Goal: Task Accomplishment & Management: Use online tool/utility

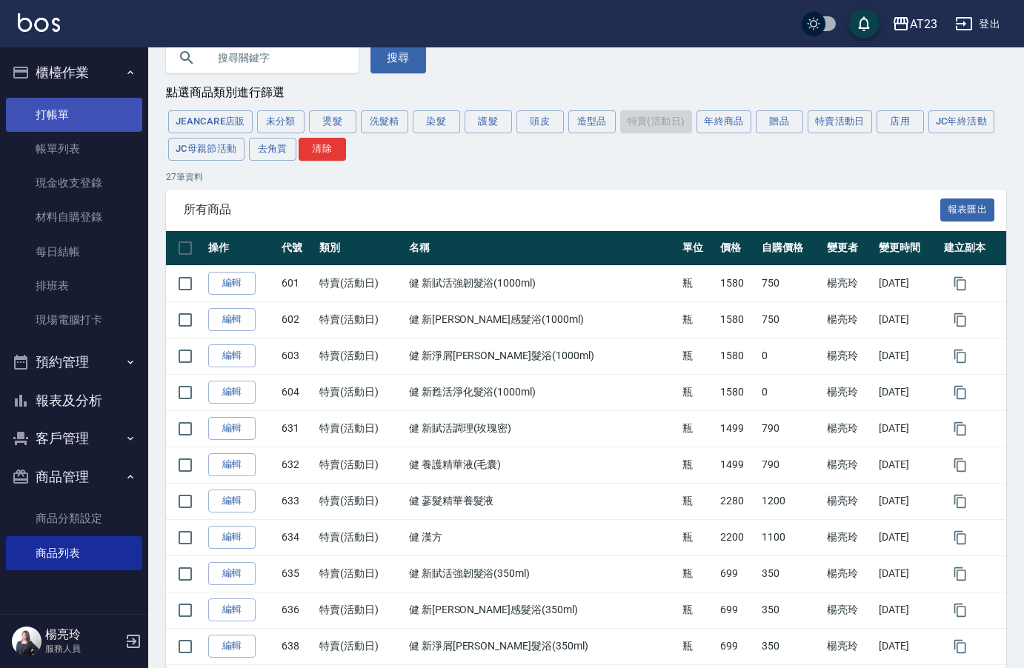
scroll to position [60, 0]
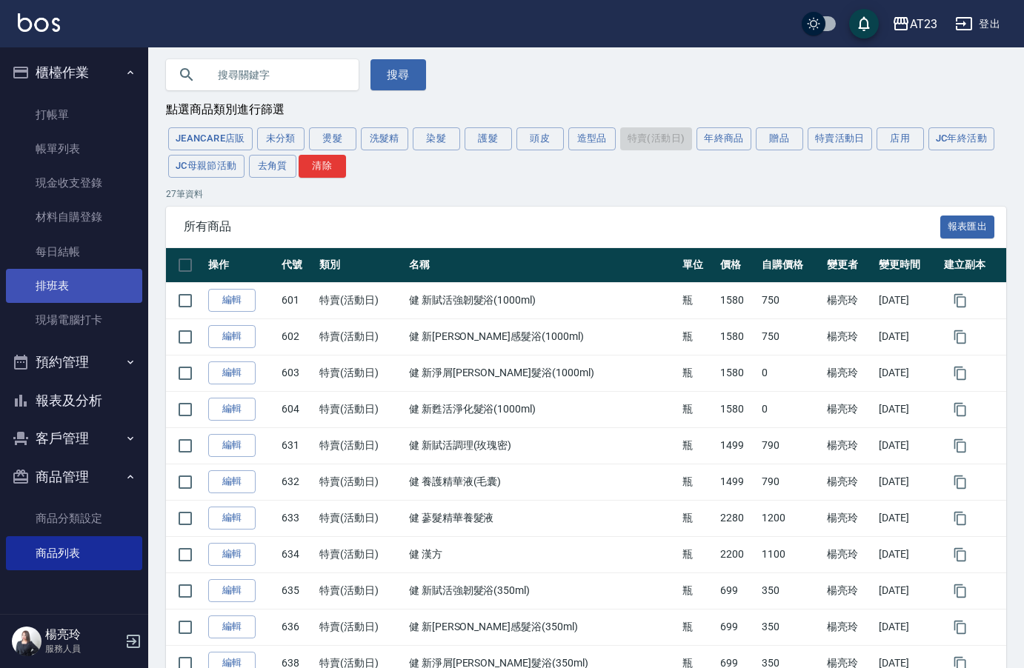
click at [87, 279] on link "排班表" at bounding box center [74, 286] width 136 height 34
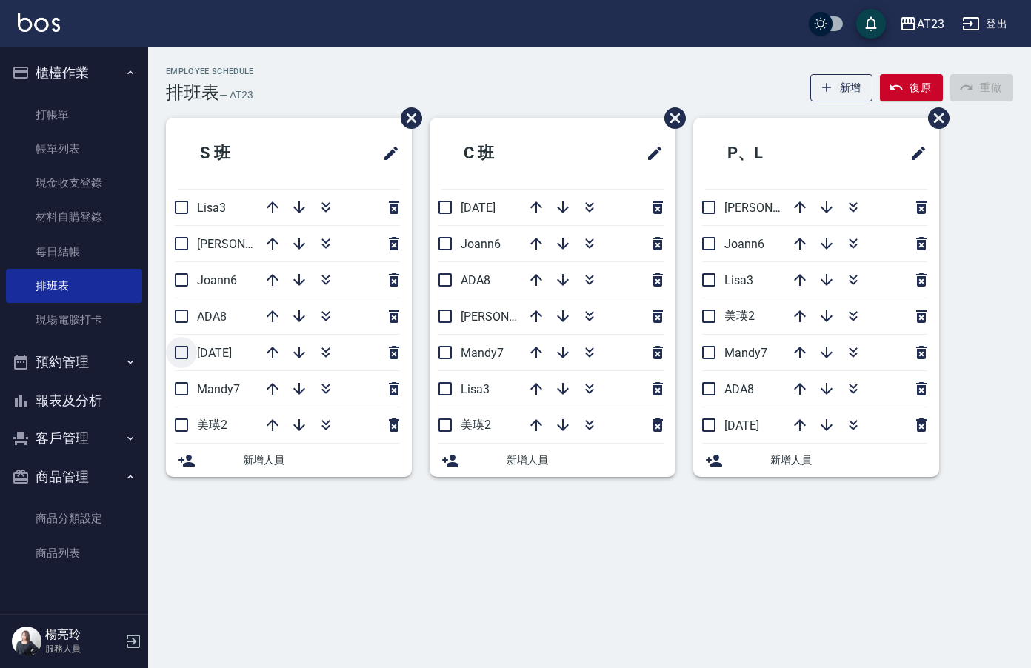
click at [188, 353] on input "checkbox" at bounding box center [181, 352] width 31 height 31
checkbox input "true"
click at [273, 209] on icon "button" at bounding box center [273, 208] width 12 height 12
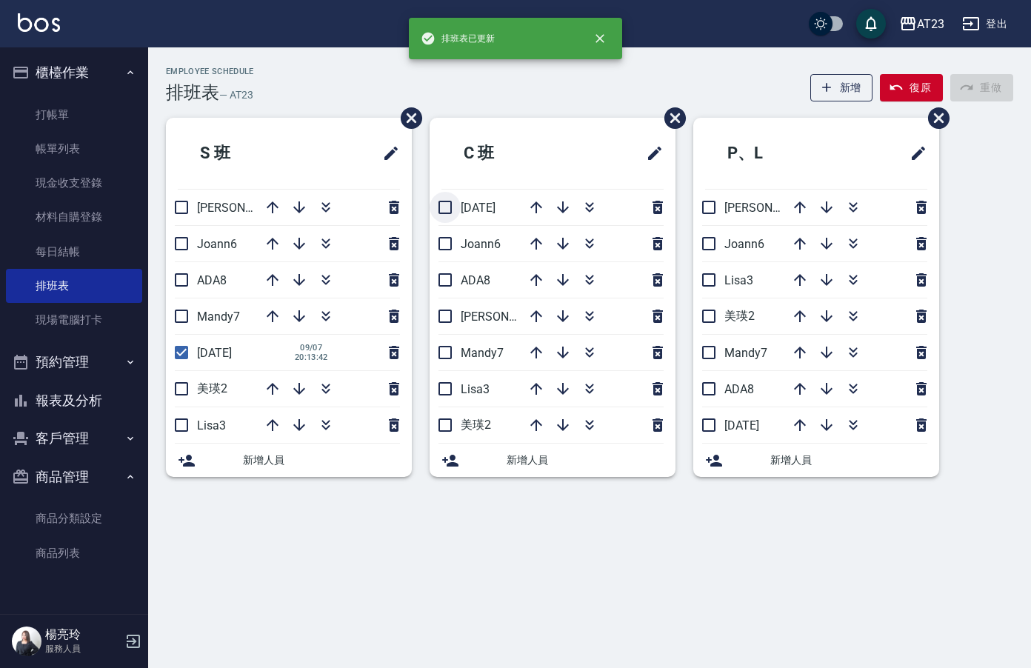
drag, startPoint x: 448, startPoint y: 207, endPoint x: 439, endPoint y: 210, distance: 9.2
click at [445, 207] on input "checkbox" at bounding box center [445, 207] width 31 height 31
checkbox input "true"
click at [698, 423] on input "checkbox" at bounding box center [708, 425] width 31 height 31
checkbox input "true"
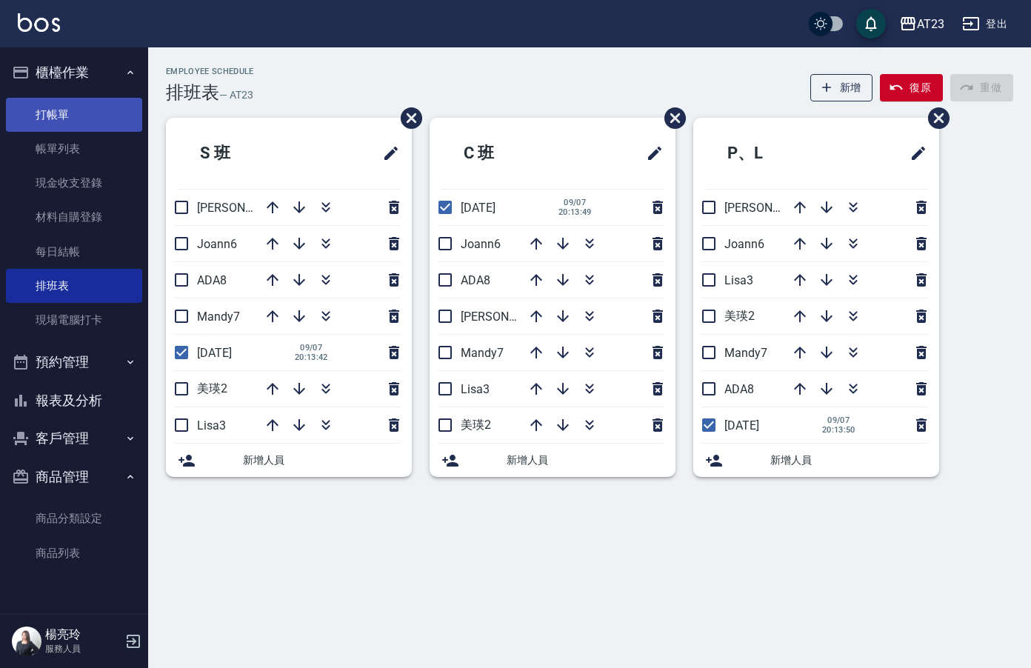
click at [70, 118] on link "打帳單" at bounding box center [74, 115] width 136 height 34
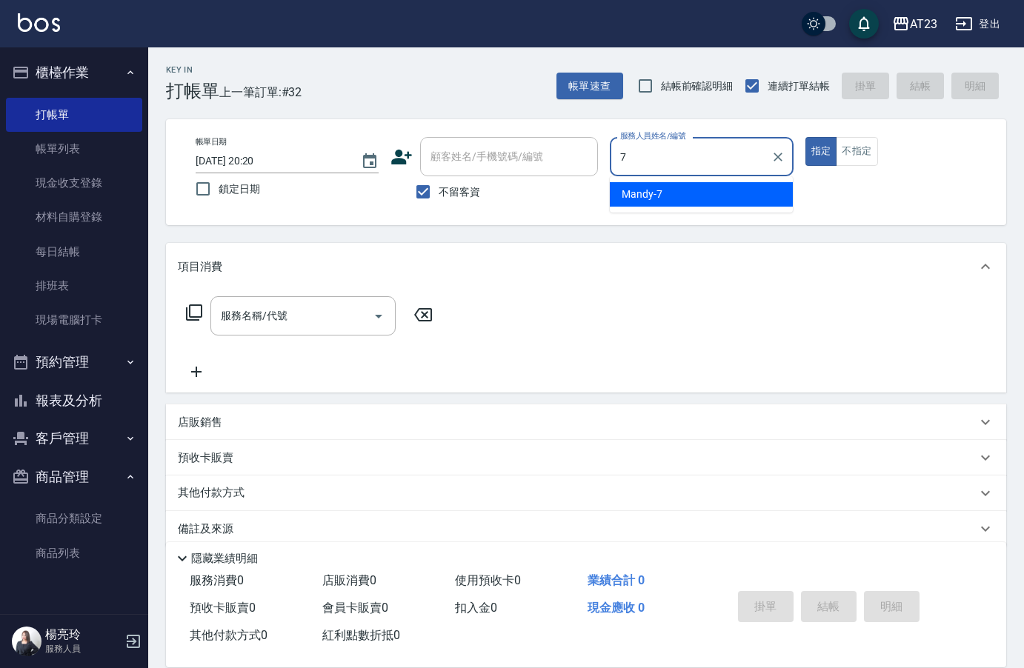
type input "Mandy-7"
type button "true"
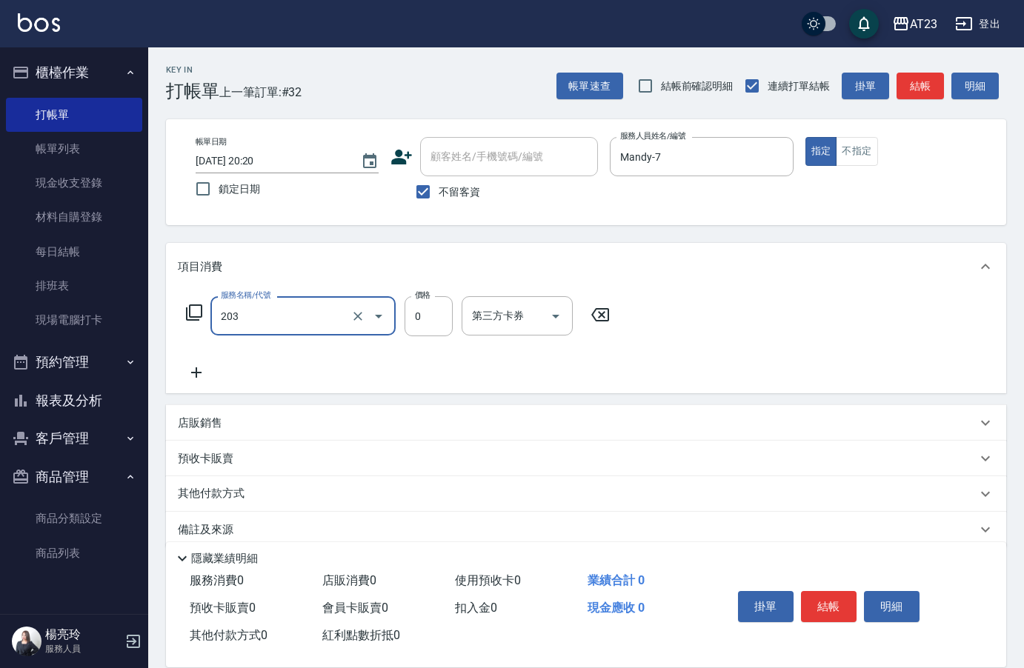
type input "使用洗髮卡(203)"
click at [812, 602] on button "結帳" at bounding box center [829, 606] width 56 height 31
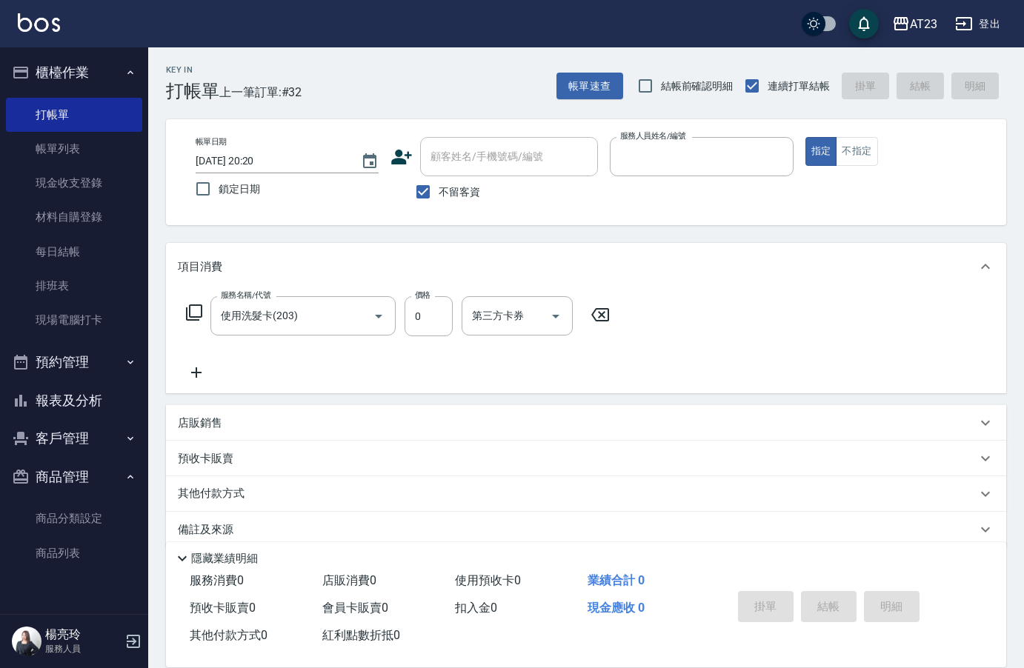
type input "3"
type input "[DATE] 20:21"
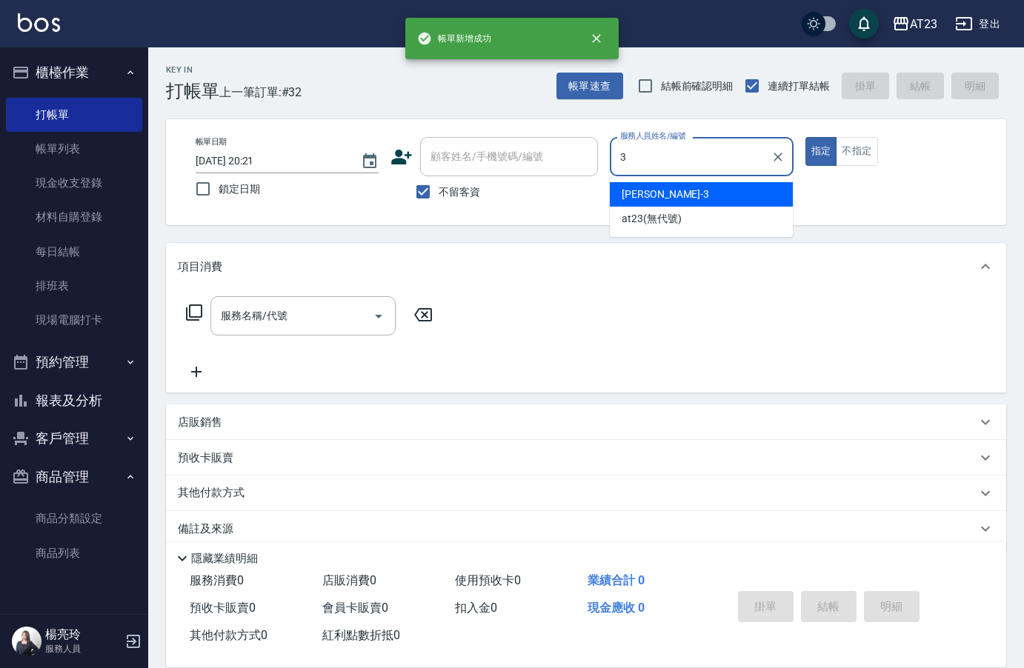
type input "[PERSON_NAME]-3"
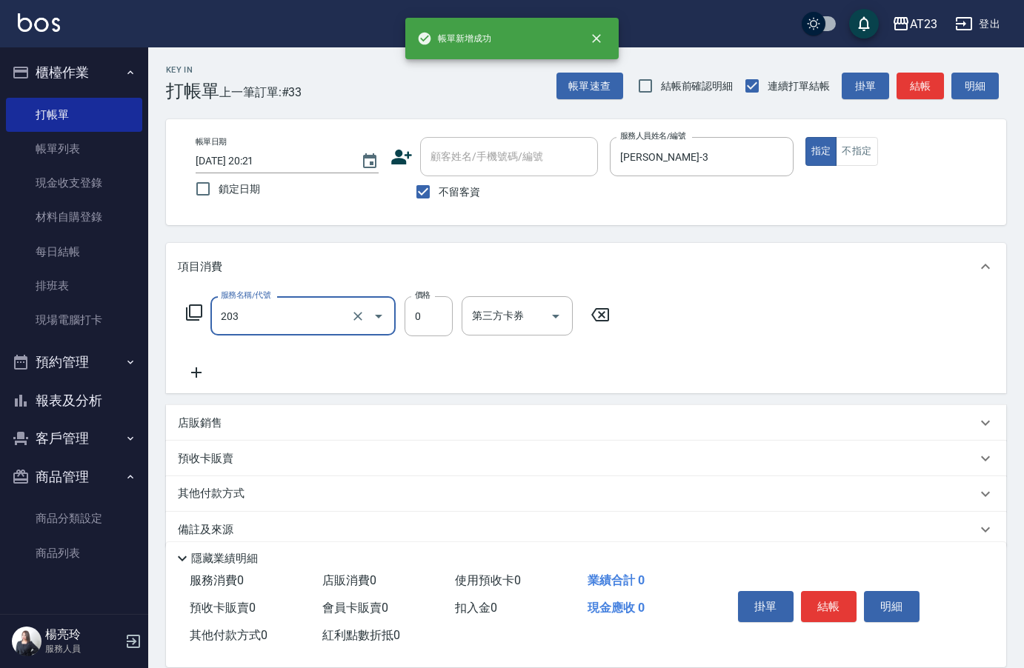
type input "使用洗髮卡(203)"
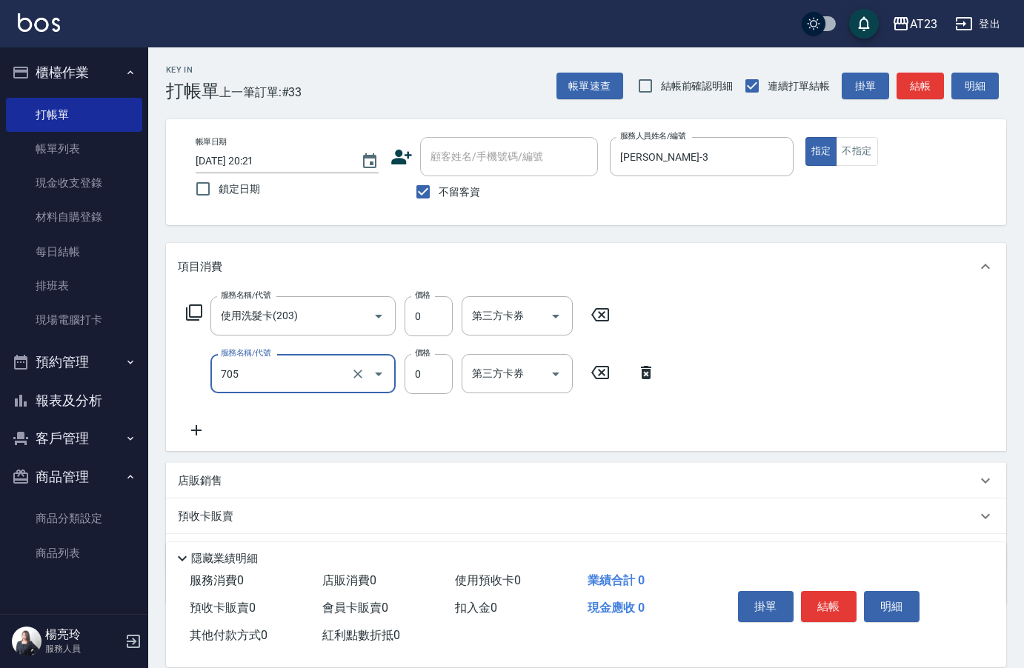
type input "互助50(705)"
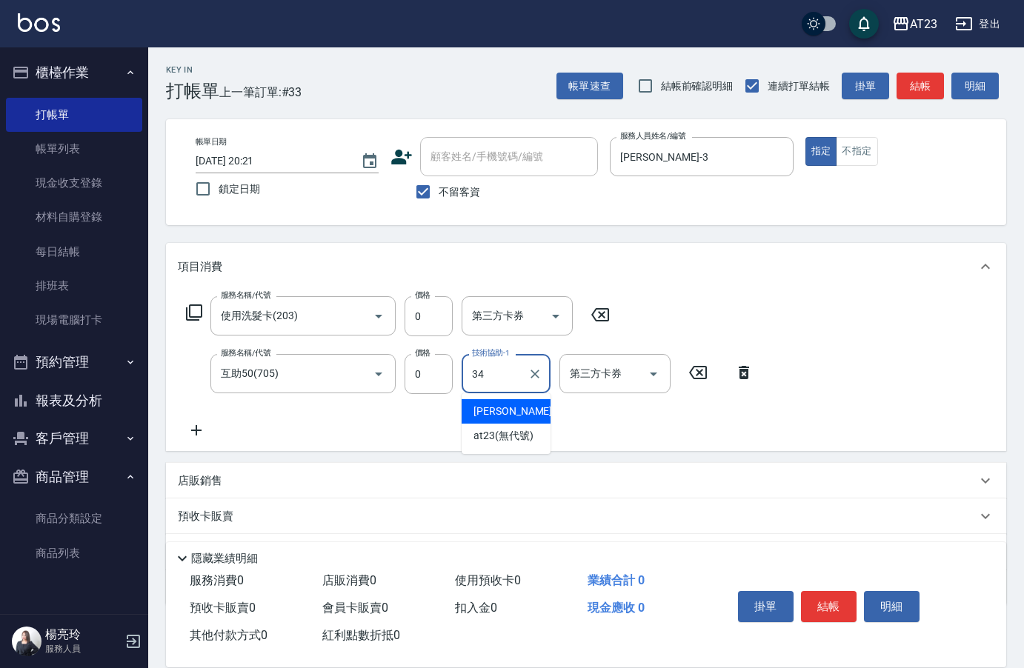
type input "[PERSON_NAME]-34"
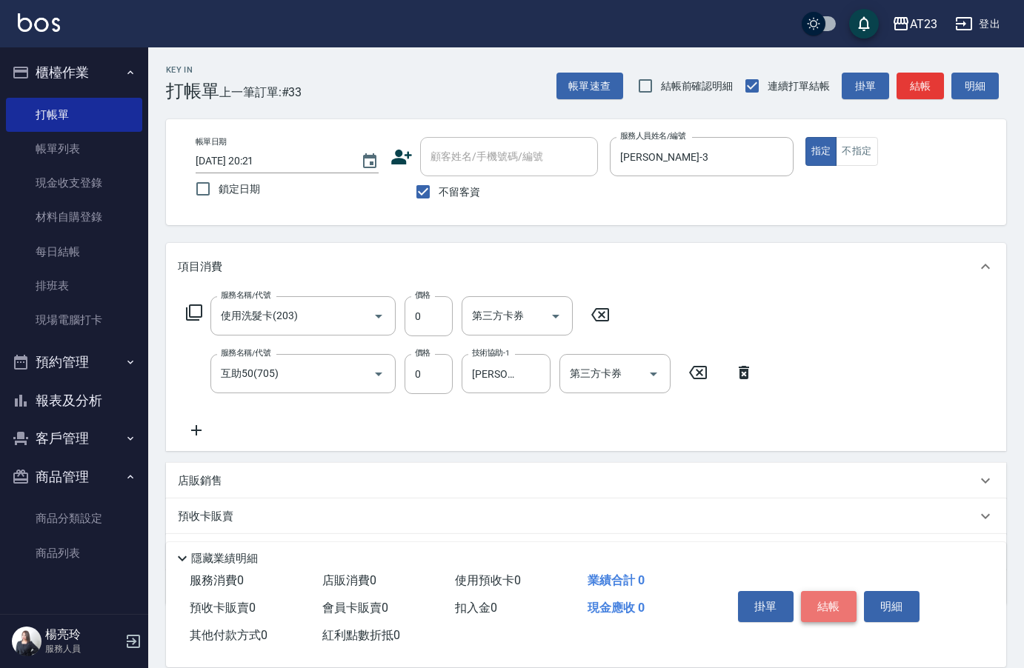
click at [831, 605] on button "結帳" at bounding box center [829, 606] width 56 height 31
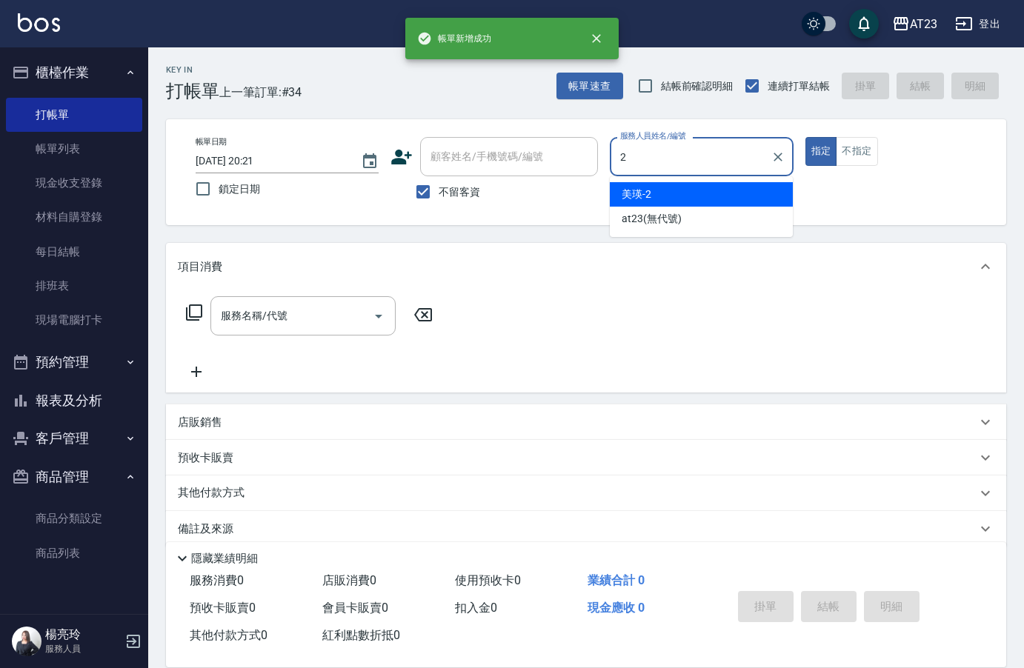
type input "美瑛-2"
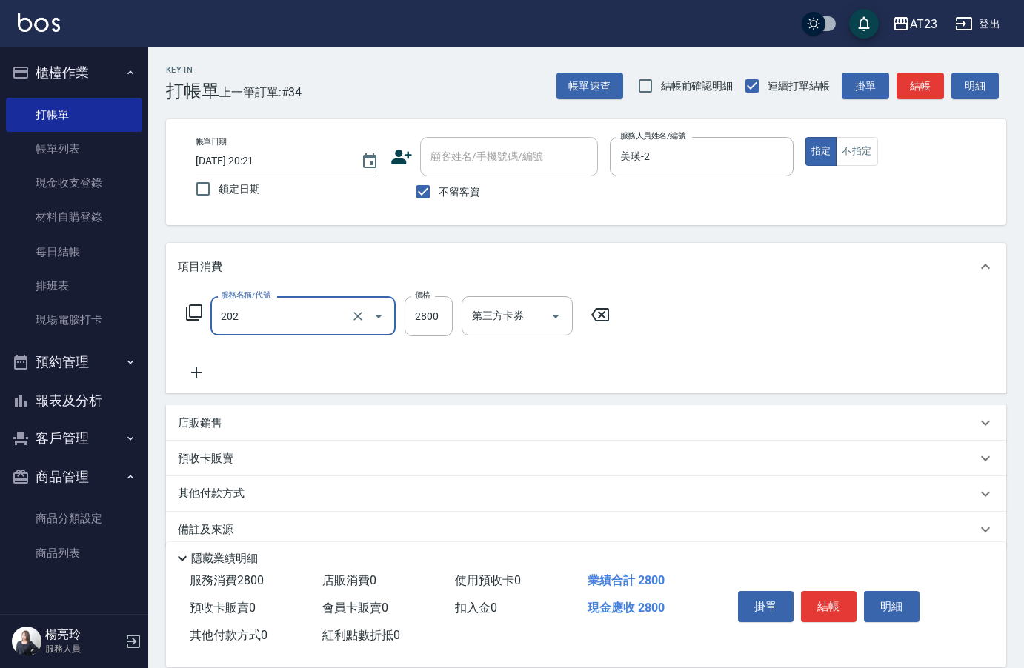
type input "一般洗髮卡(202)"
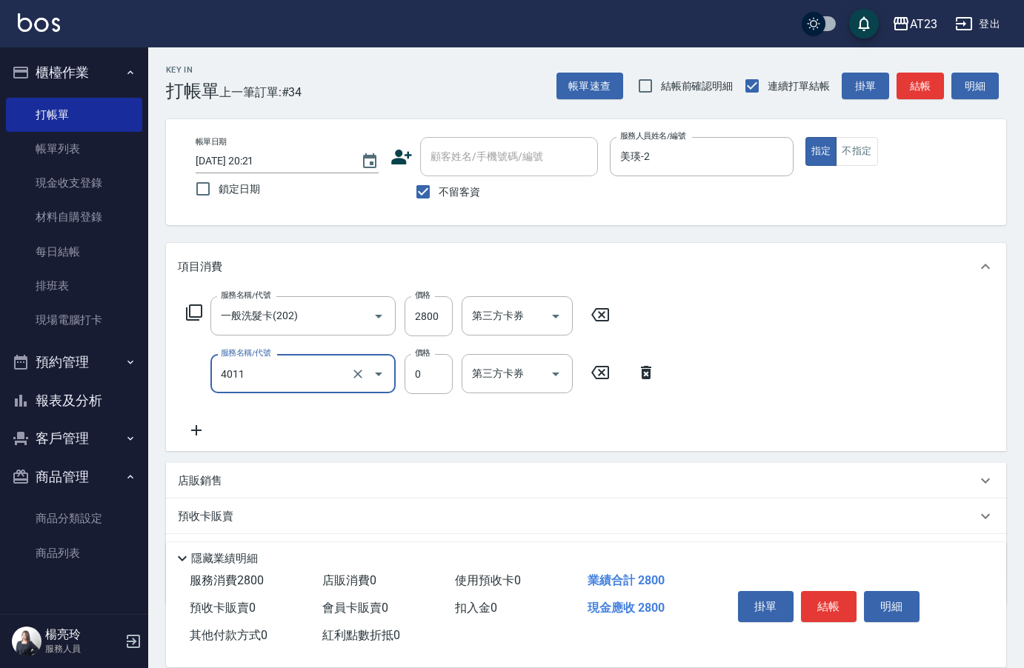
type input "補燙(4011)"
type input "600"
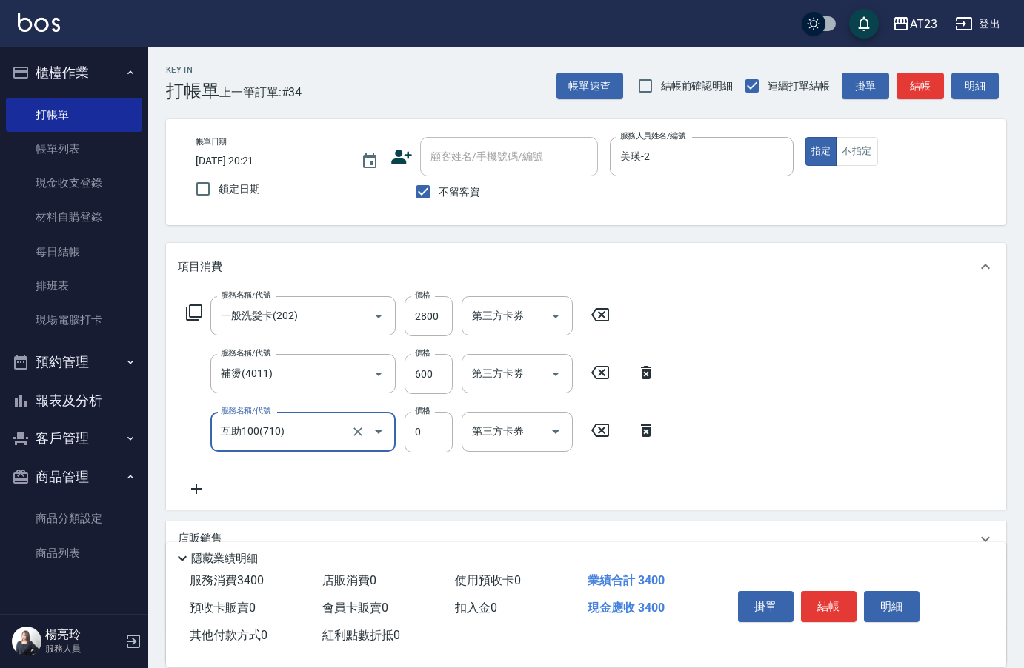
type input "互助100(710)"
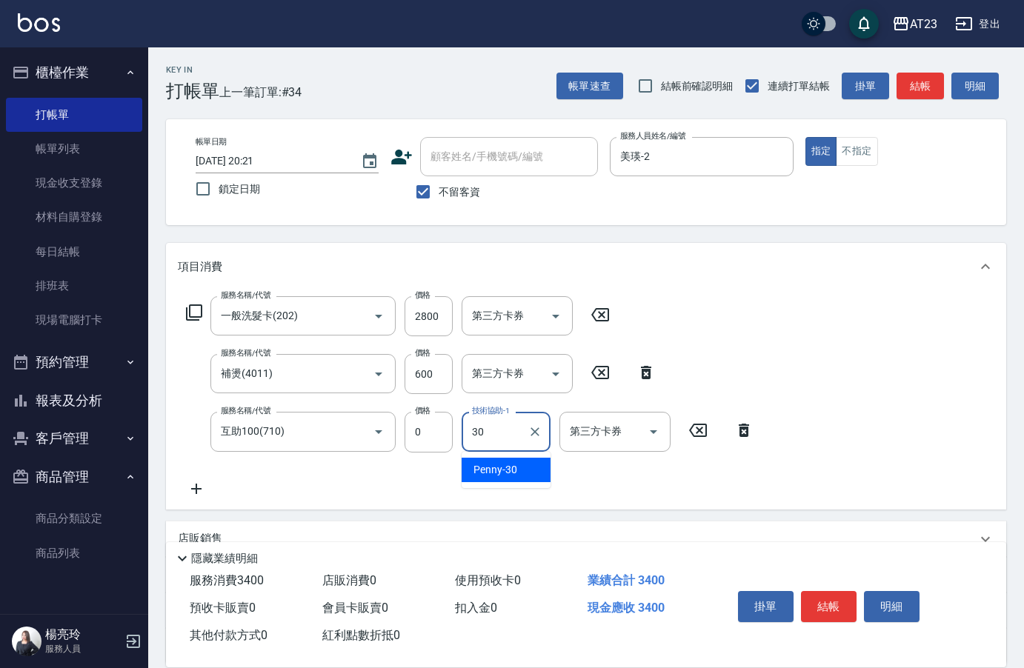
type input "Penny-30"
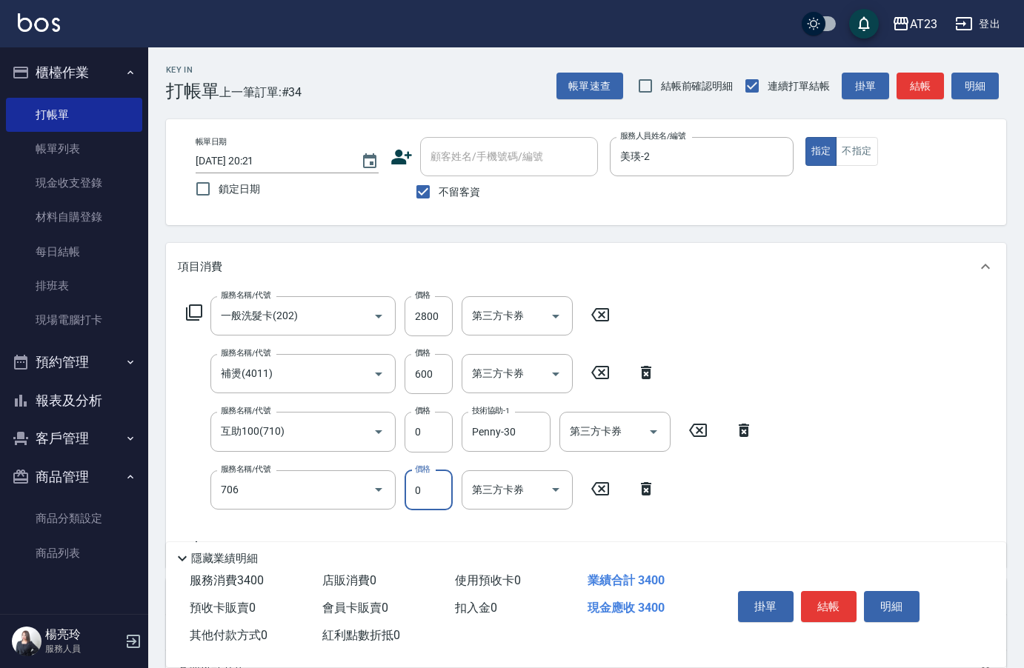
type input "互助60(706)"
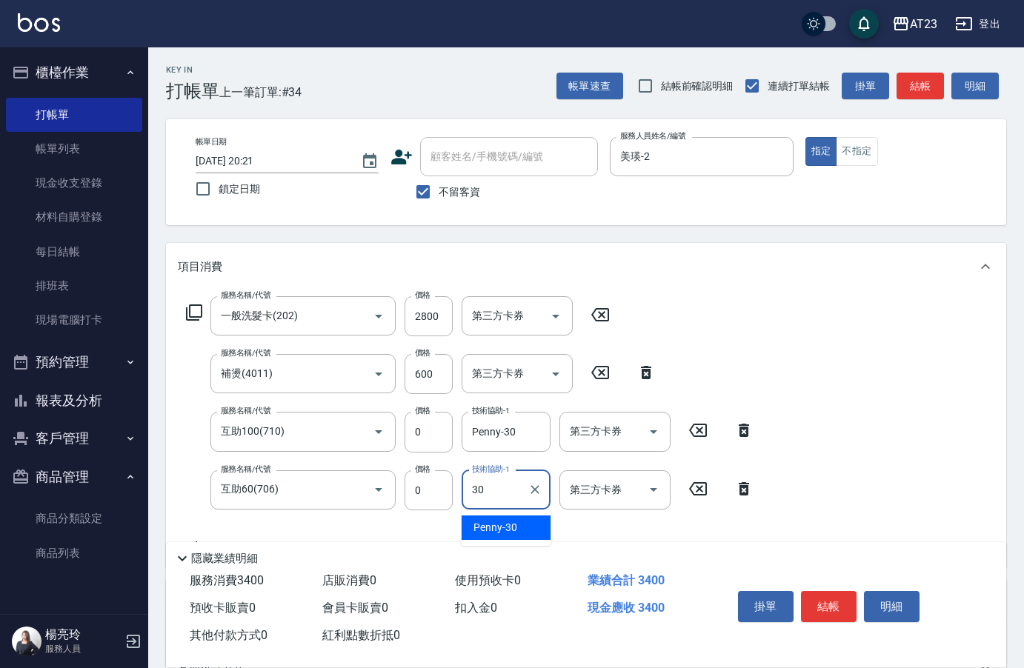
type input "Penny-30"
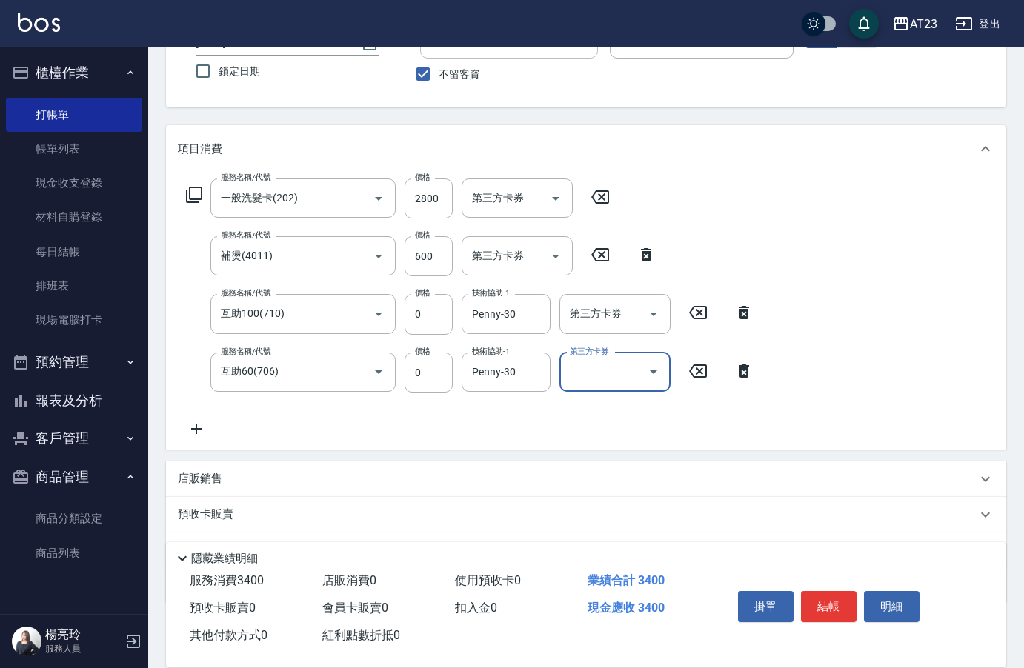
scroll to position [196, 0]
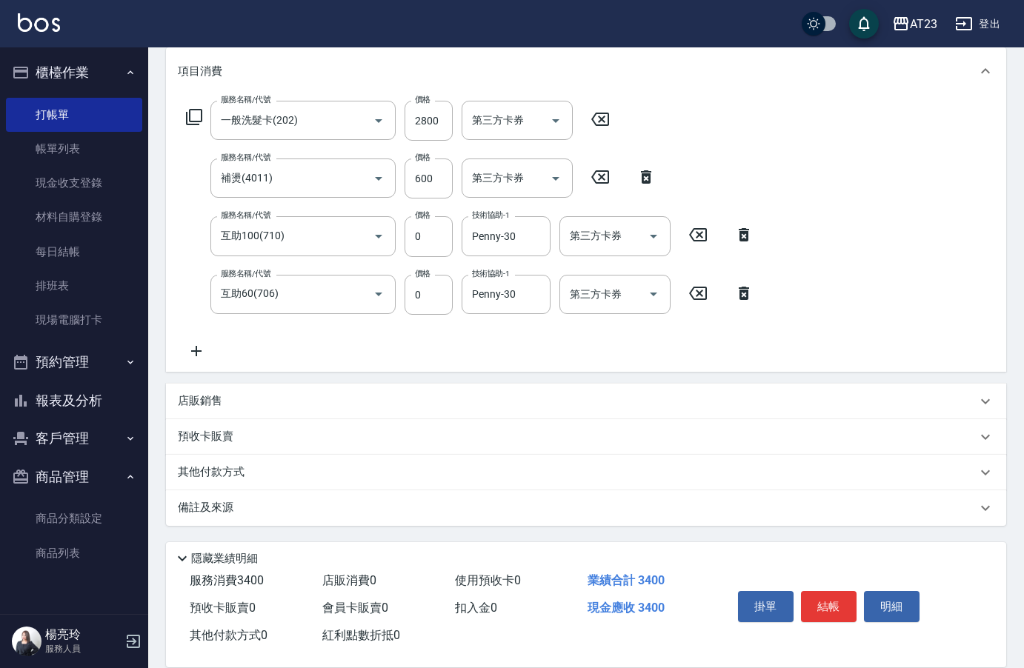
click at [218, 475] on p "其他付款方式" at bounding box center [215, 473] width 74 height 16
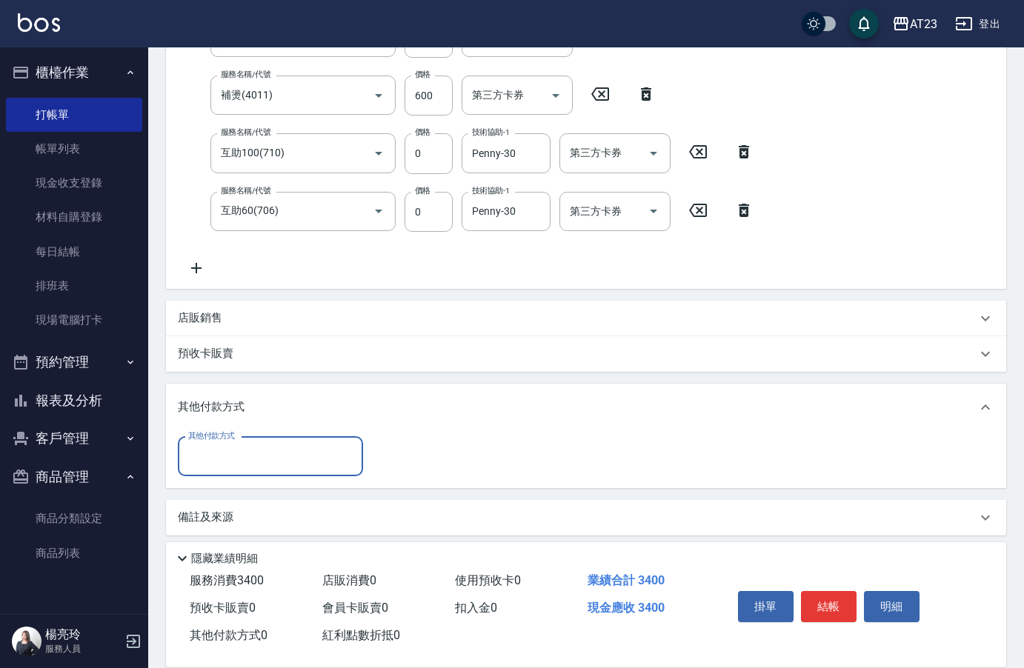
scroll to position [283, 0]
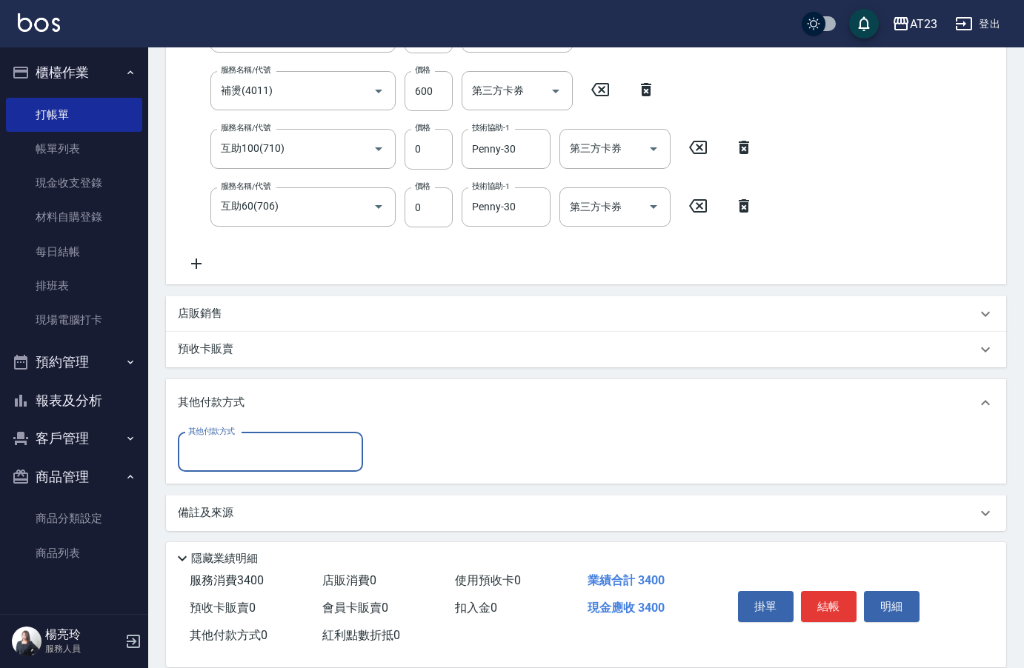
click at [225, 467] on div "其他付款方式" at bounding box center [270, 452] width 185 height 39
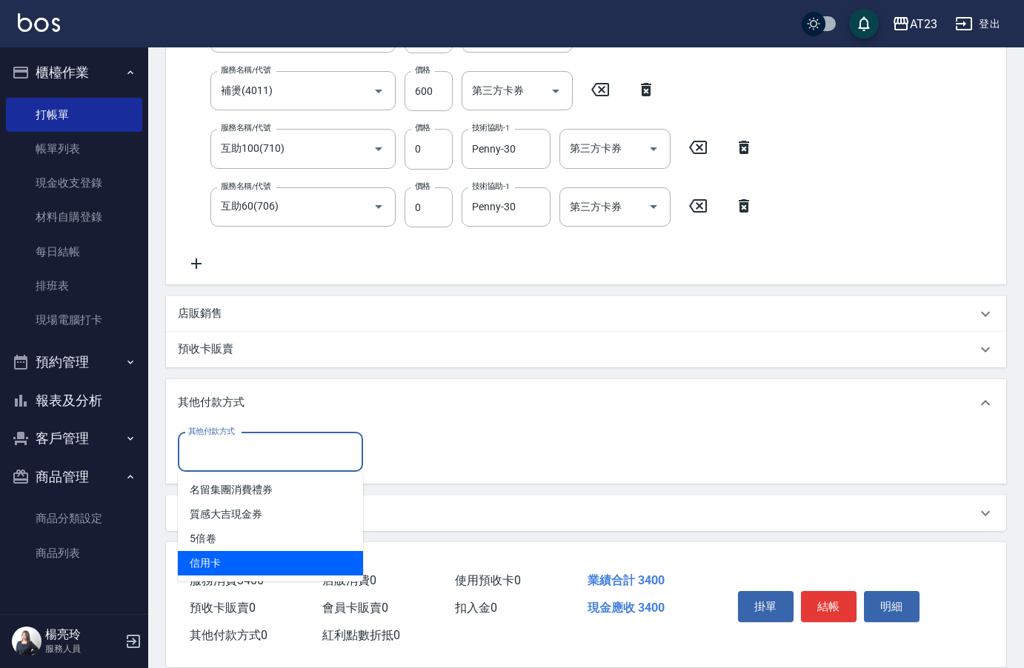
click at [236, 554] on span "信用卡" at bounding box center [270, 563] width 185 height 24
type input "信用卡"
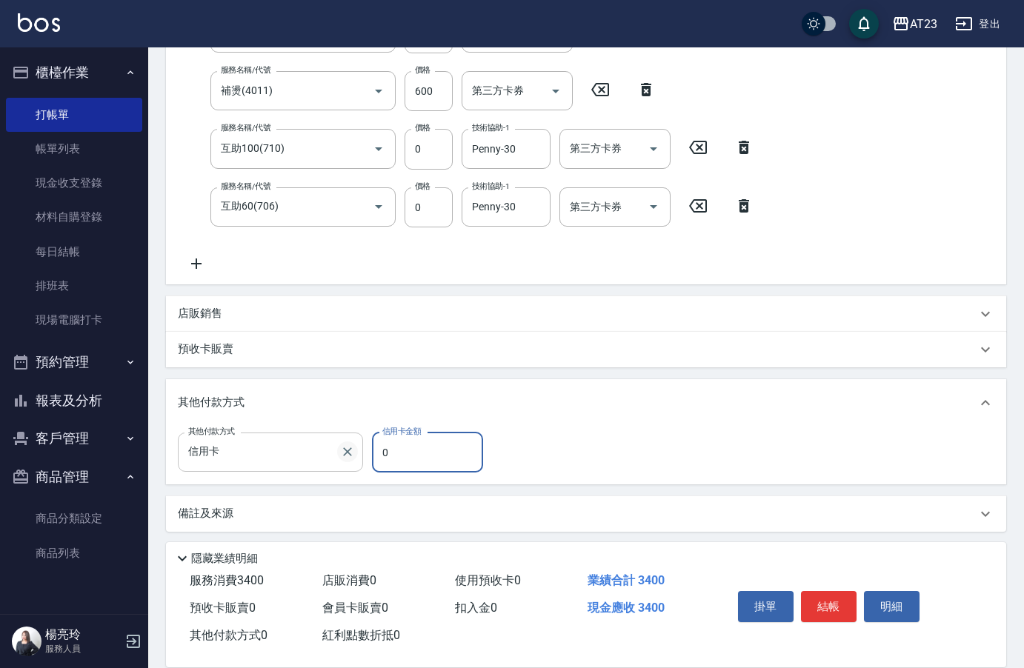
drag, startPoint x: 356, startPoint y: 459, endPoint x: 345, endPoint y: 459, distance: 11.1
click at [347, 459] on div "其他付款方式 信用卡 其他付款方式 信用卡金額 0 信用卡金額" at bounding box center [335, 453] width 314 height 40
type input "3400"
click at [839, 591] on button "結帳" at bounding box center [829, 606] width 56 height 31
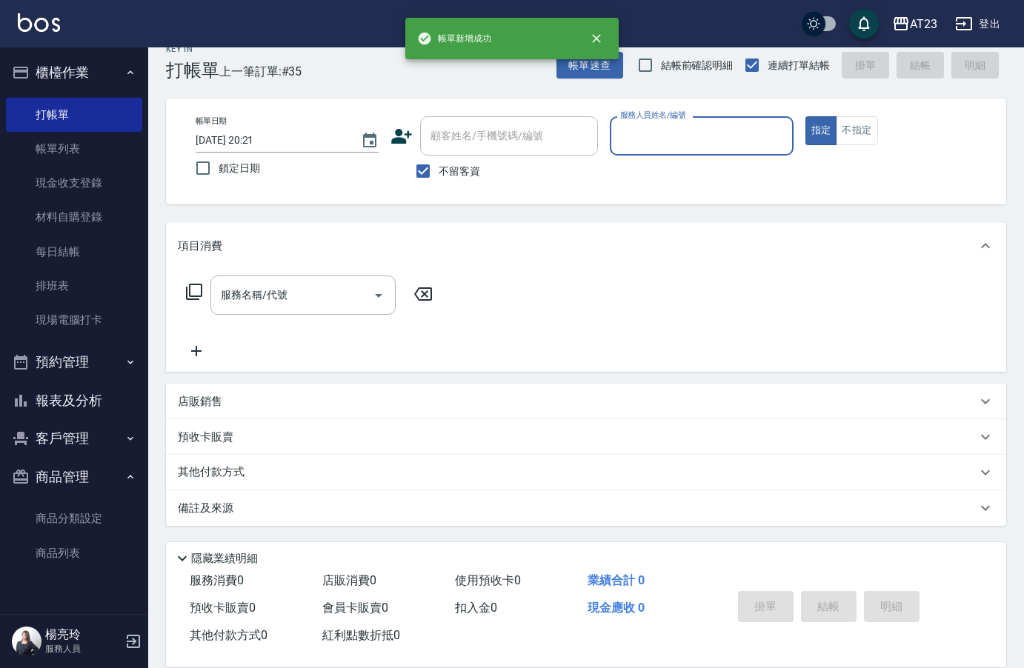
scroll to position [21, 0]
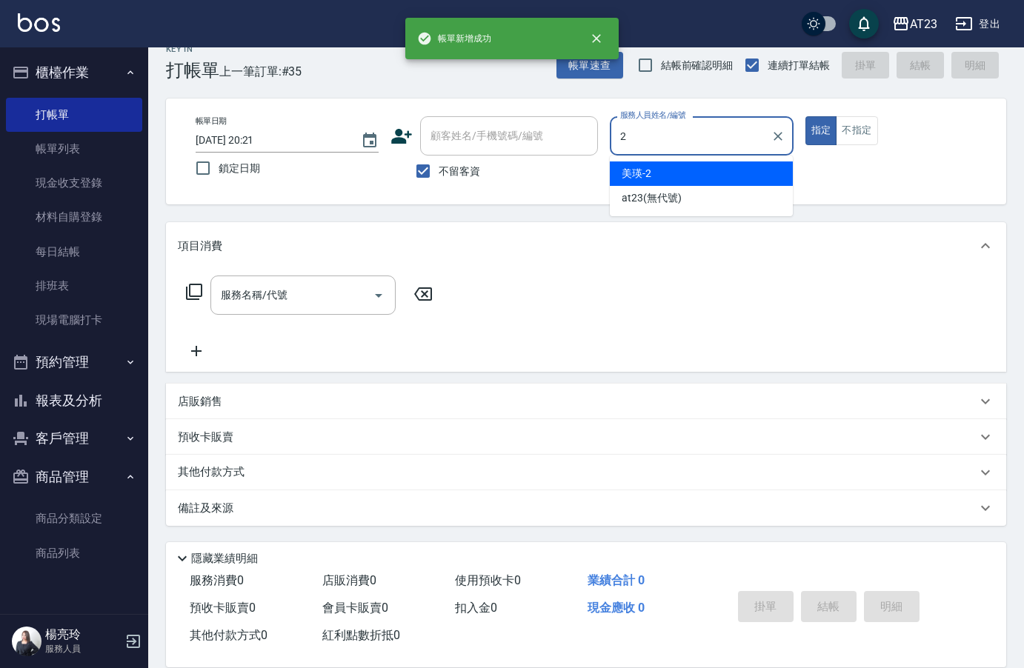
type input "美瑛-2"
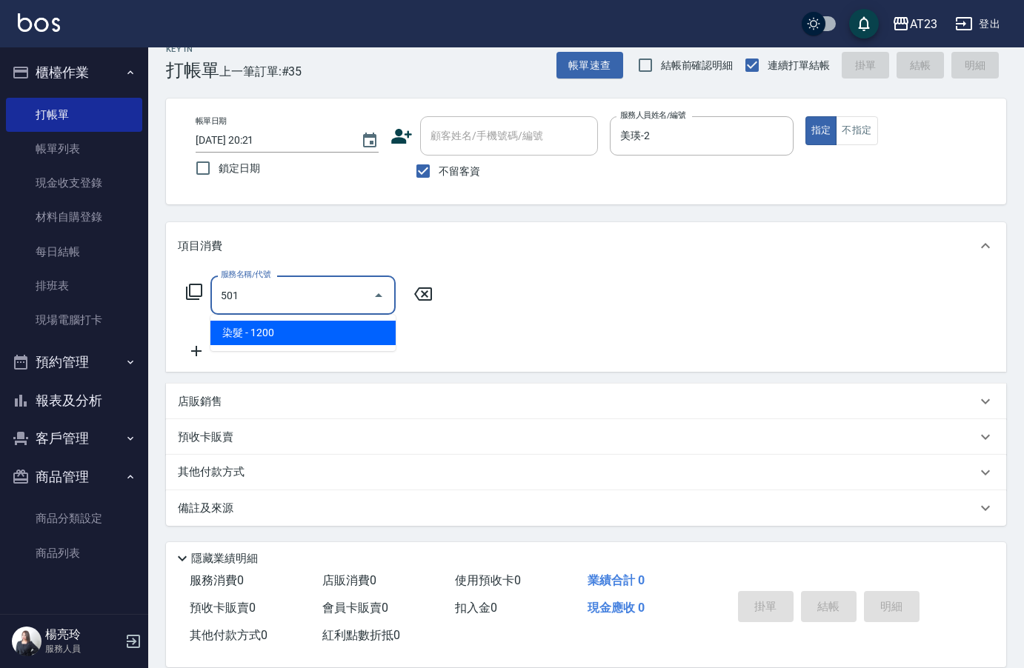
type input "染髮(501)"
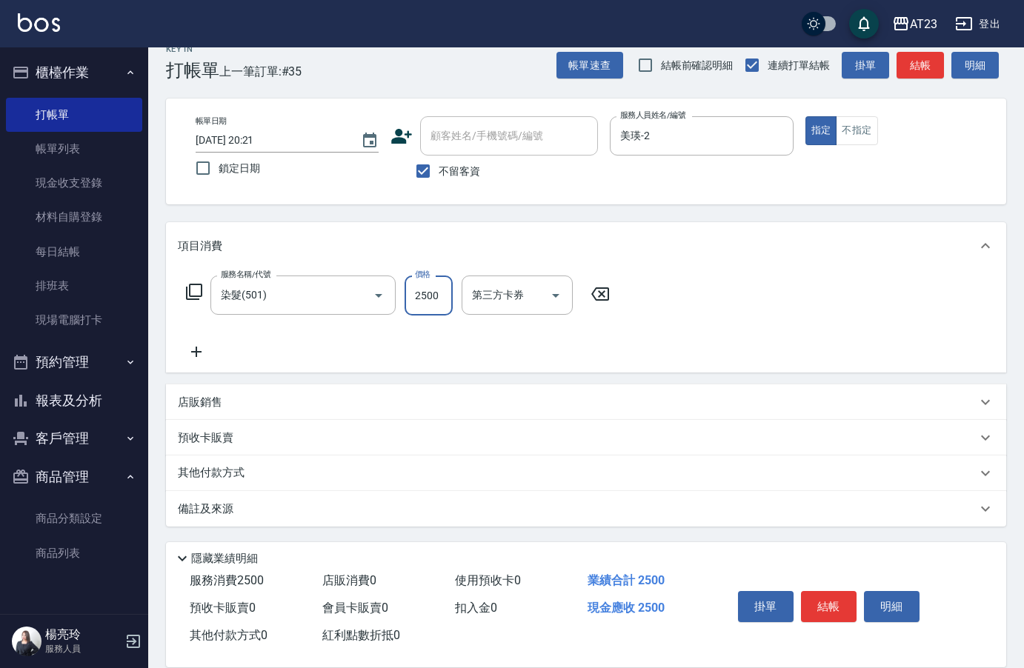
type input "2500"
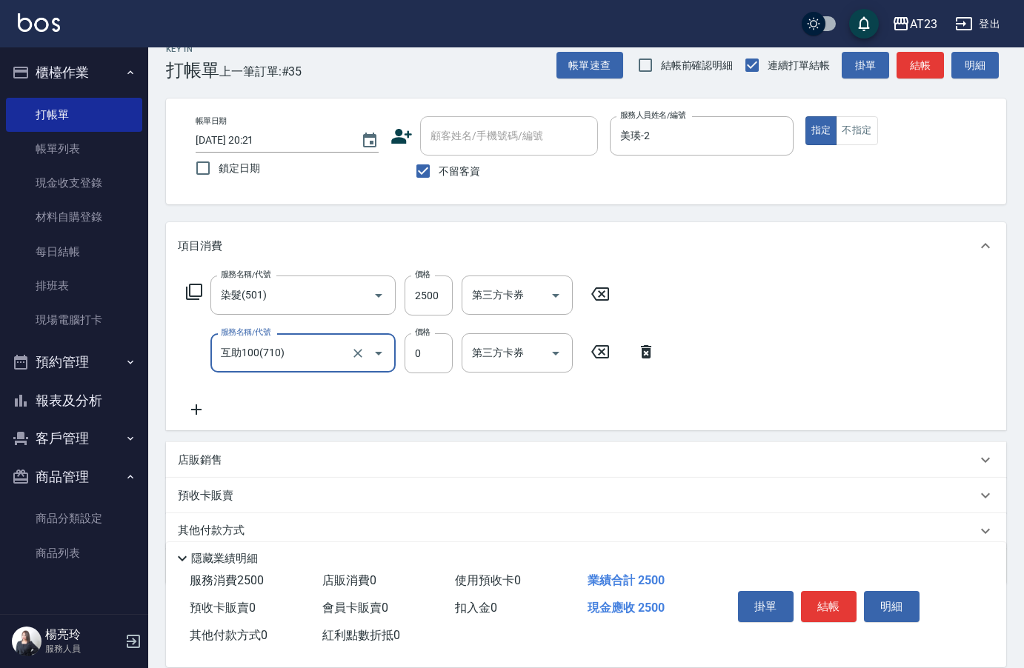
type input "互助100(710)"
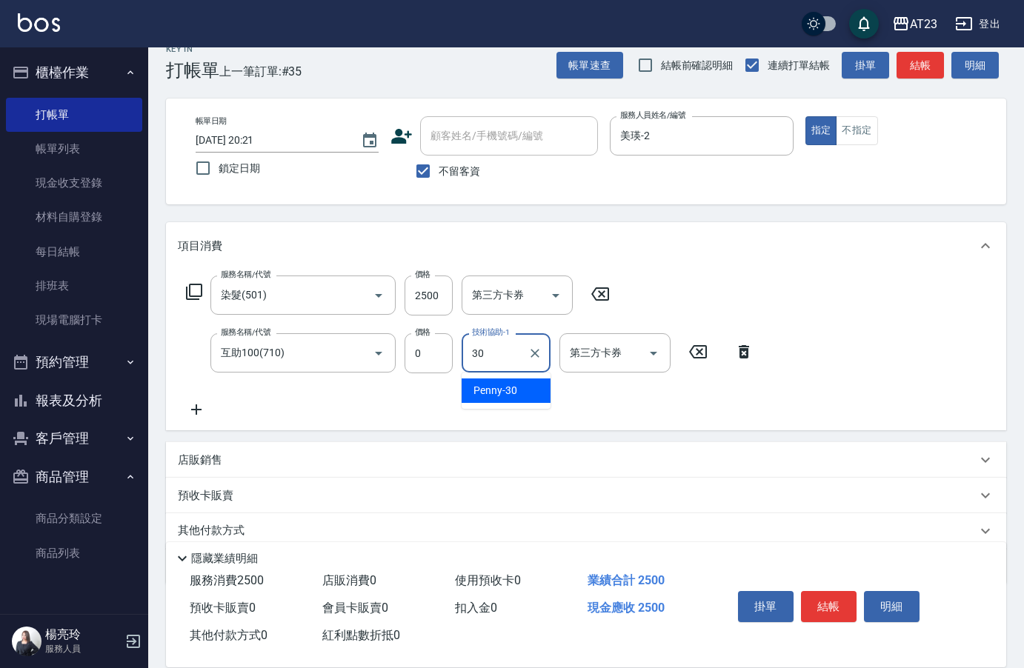
type input "Penny-30"
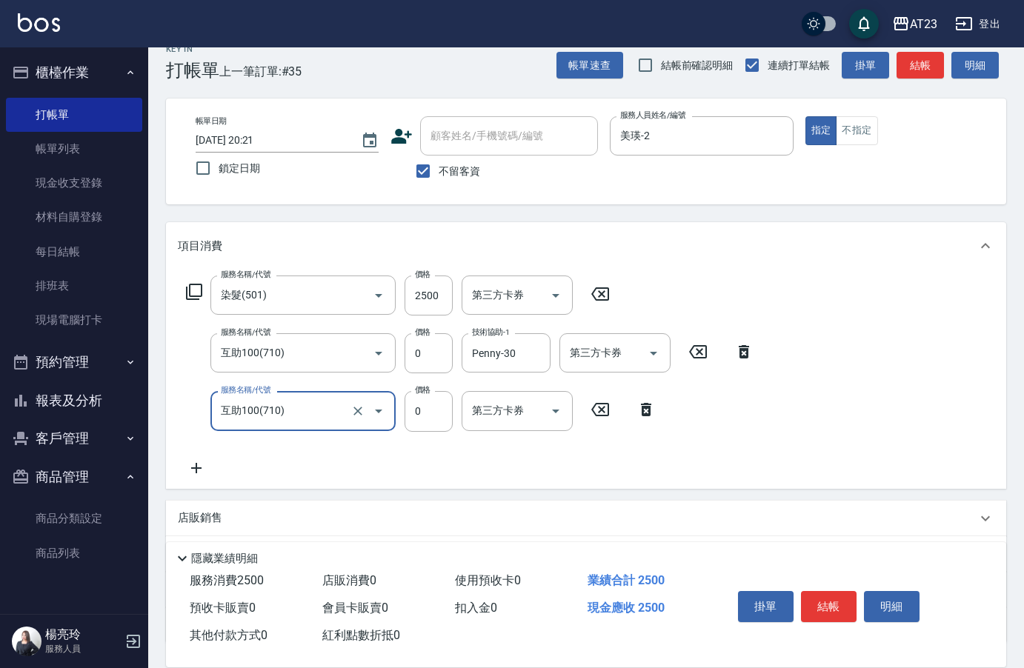
type input "互助100(710)"
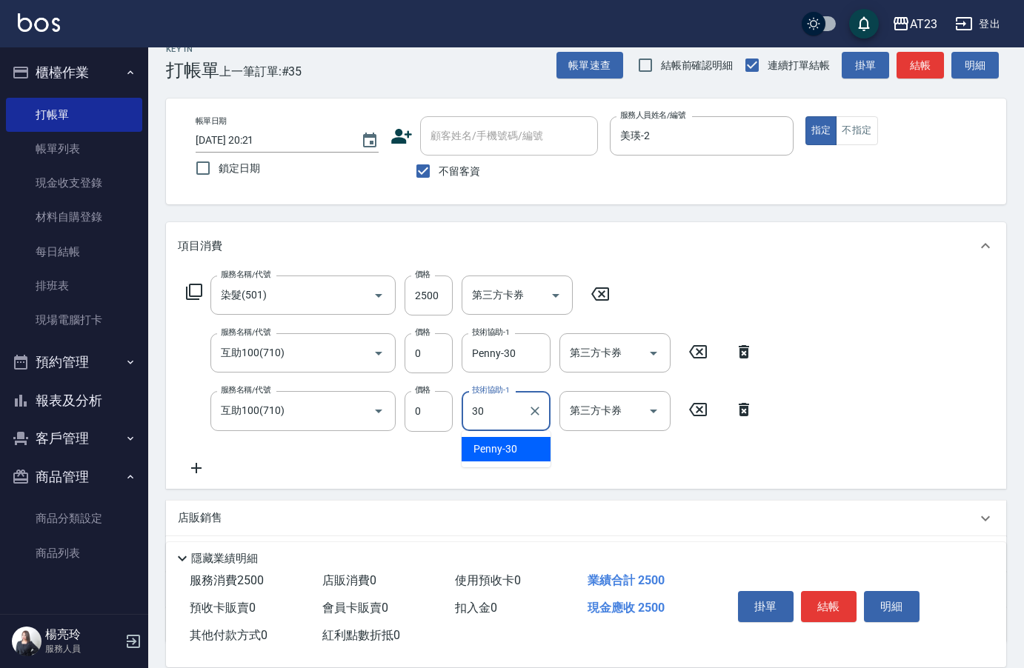
type input "Penny-30"
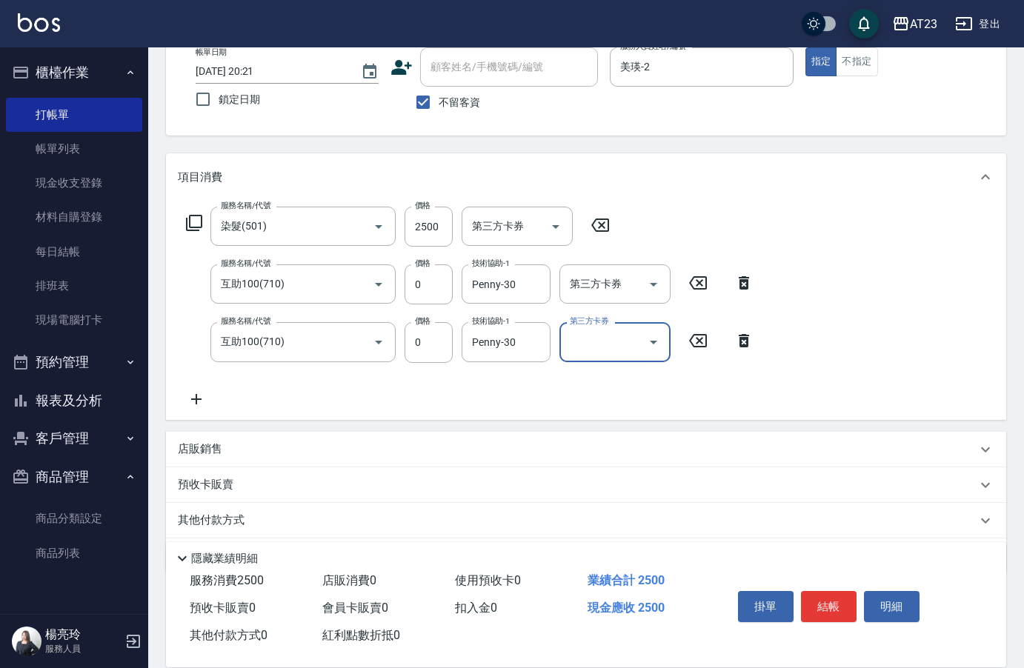
scroll to position [138, 0]
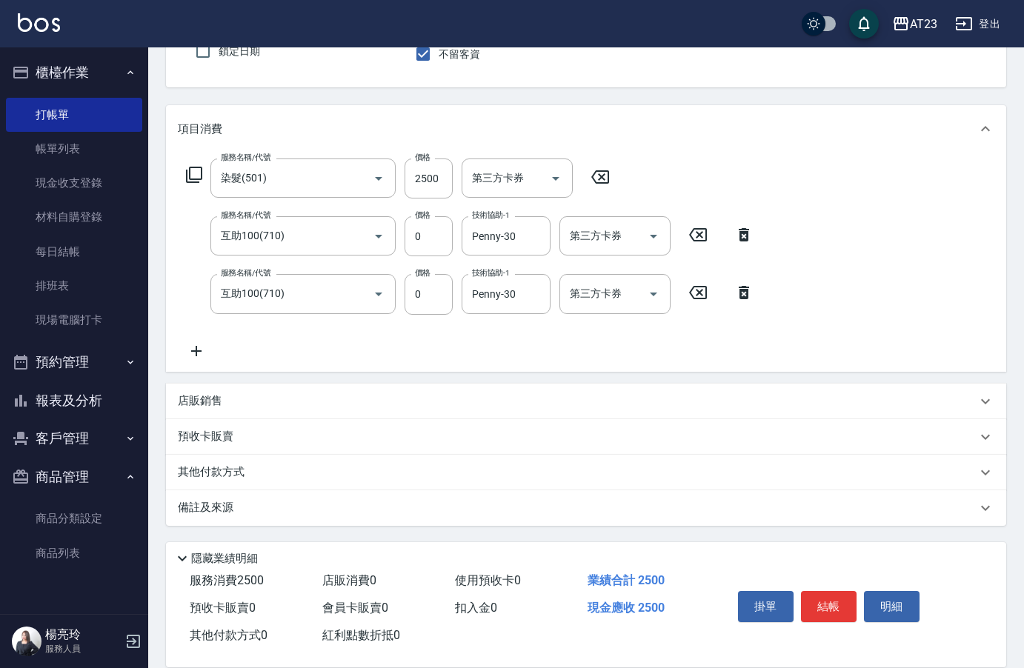
click at [247, 471] on p "其他付款方式" at bounding box center [215, 473] width 74 height 16
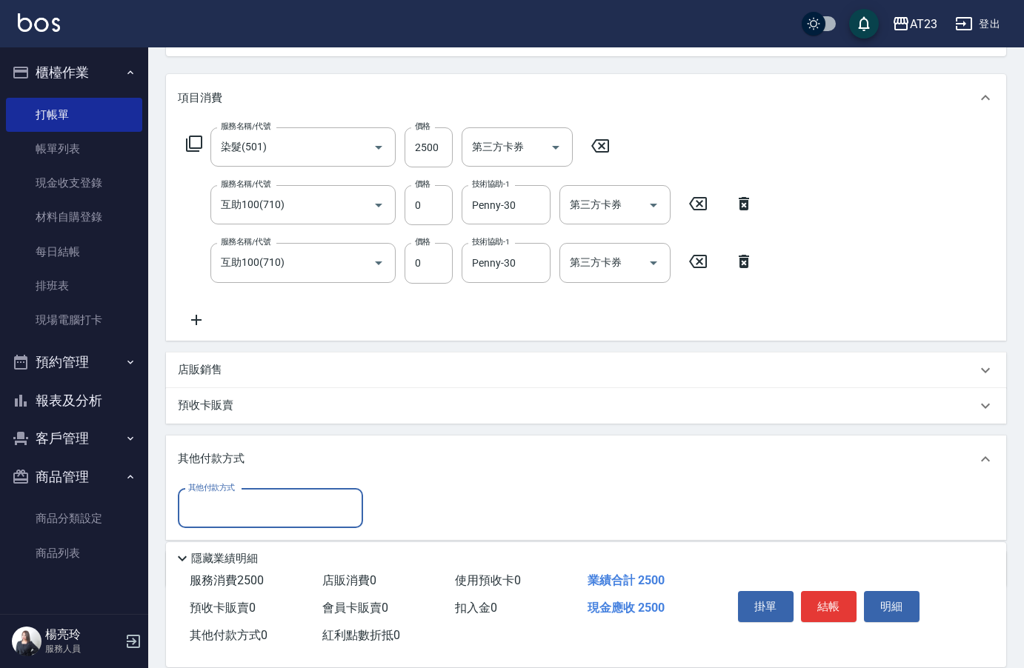
scroll to position [0, 0]
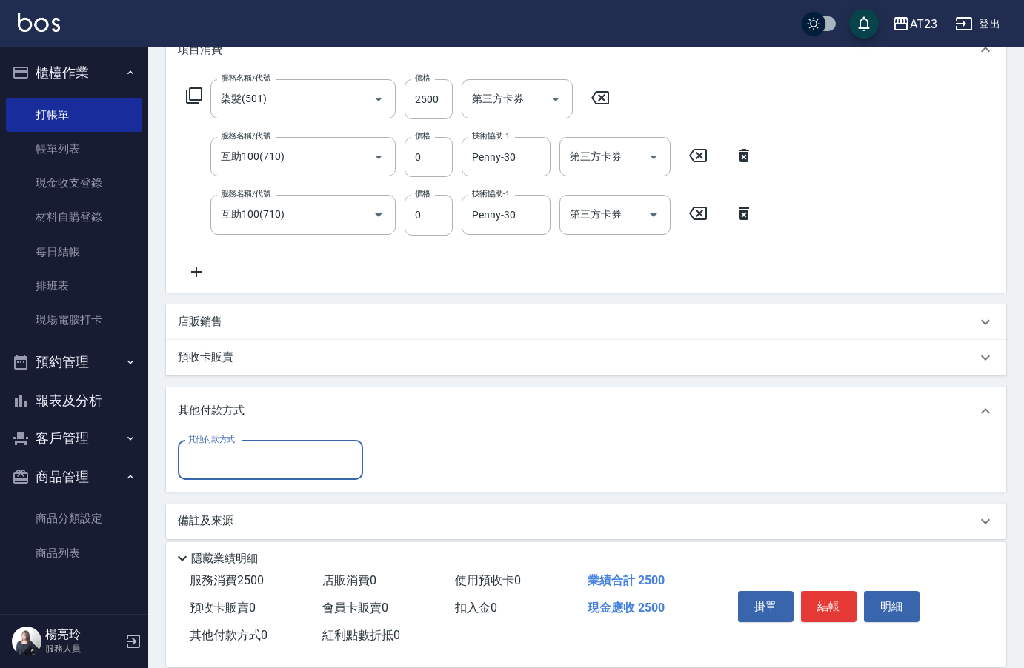
click at [232, 460] on input "其他付款方式" at bounding box center [270, 460] width 172 height 26
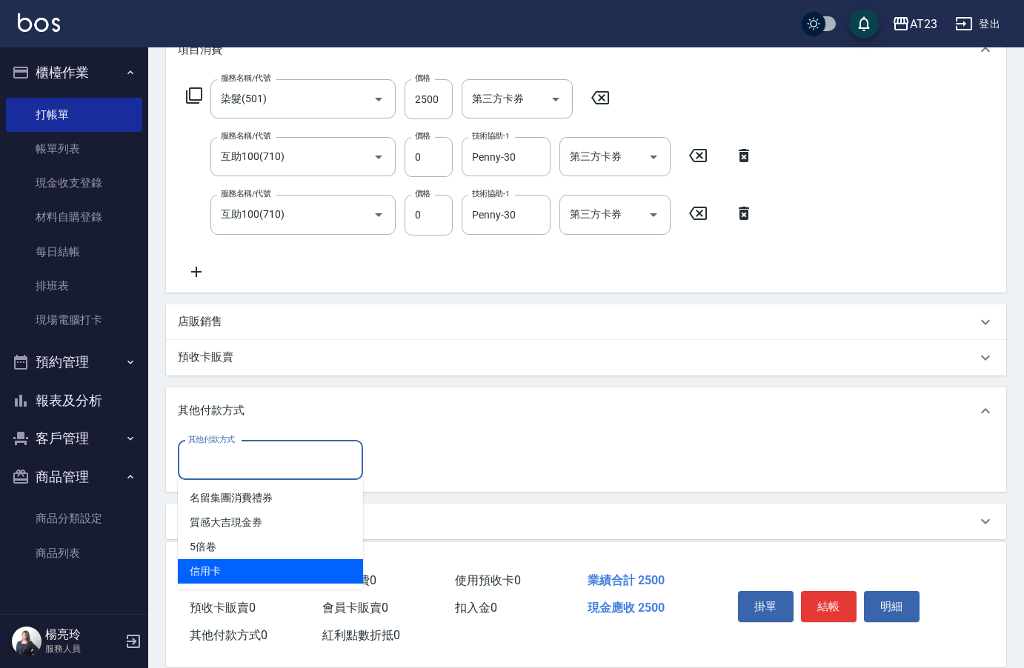
click at [239, 573] on span "信用卡" at bounding box center [270, 571] width 185 height 24
type input "信用卡"
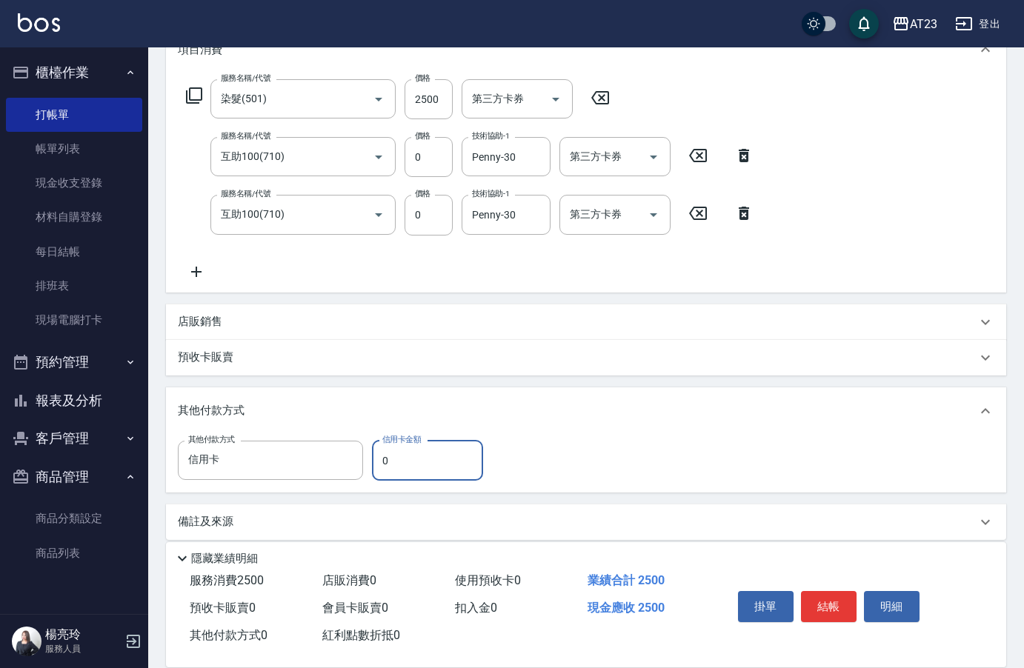
drag, startPoint x: 394, startPoint y: 461, endPoint x: 370, endPoint y: 464, distance: 23.9
click at [370, 464] on div "其他付款方式 信用卡 其他付款方式 信用卡金額 0 信用卡金額" at bounding box center [335, 461] width 314 height 40
type input "2500"
click at [850, 591] on button "結帳" at bounding box center [829, 606] width 56 height 31
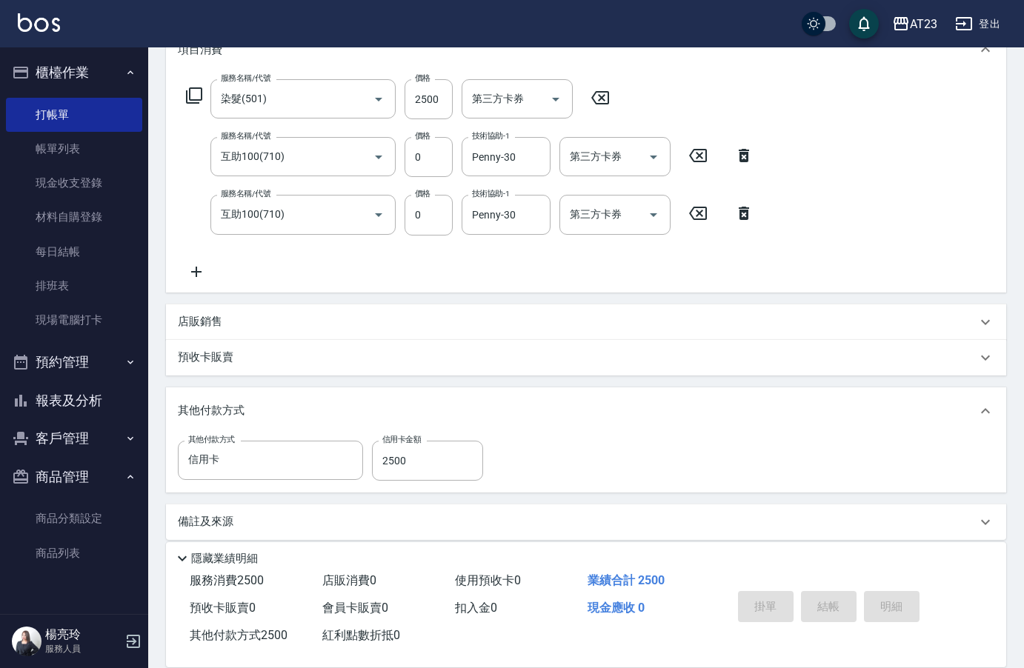
type input "[DATE] 20:22"
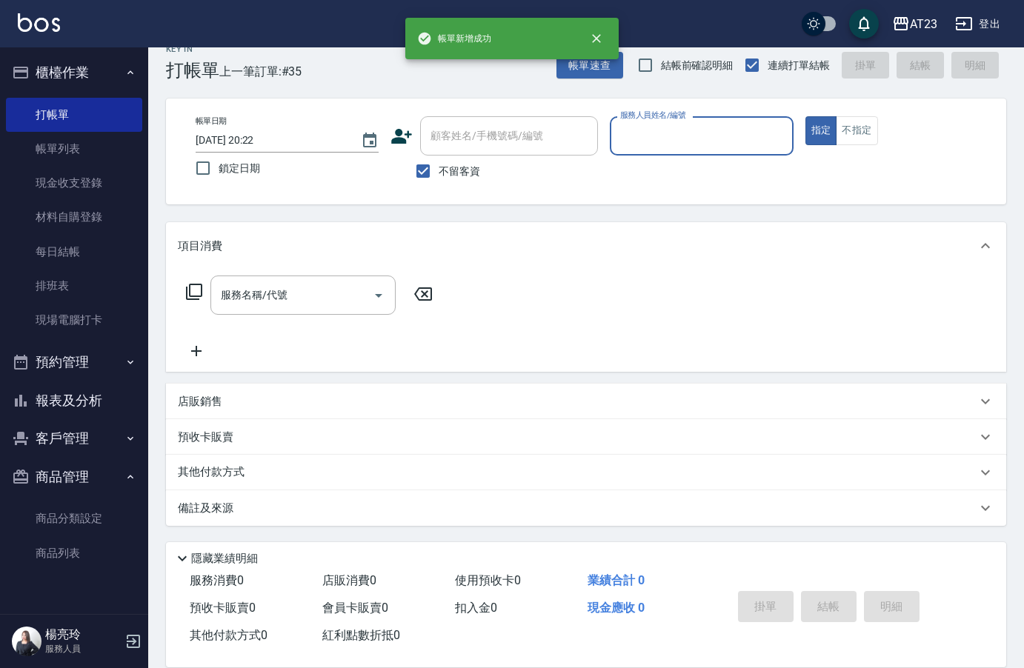
scroll to position [21, 0]
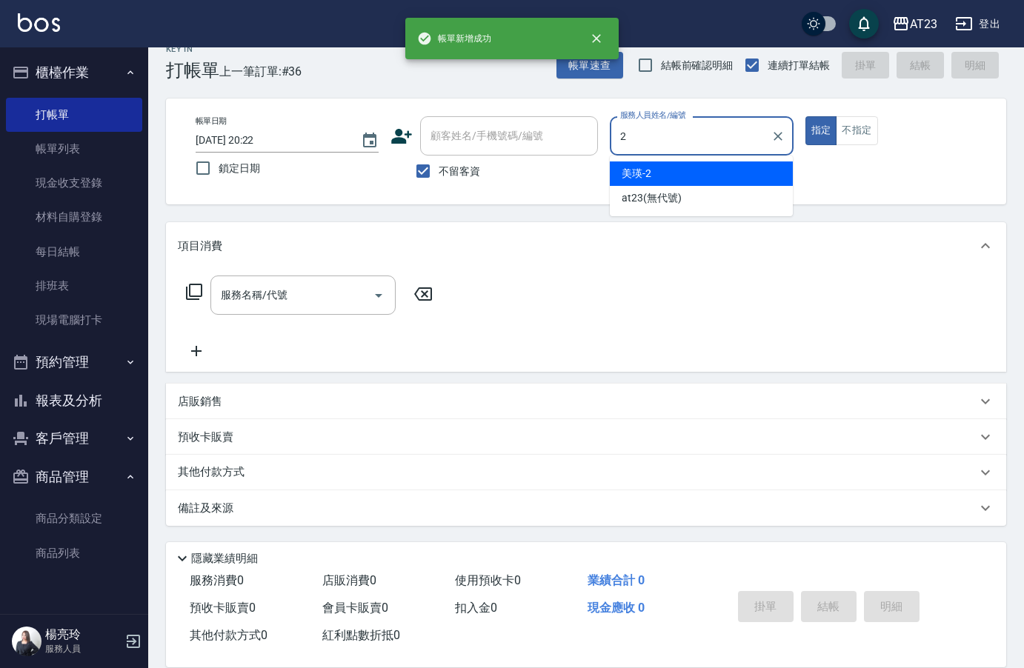
type input "美瑛-2"
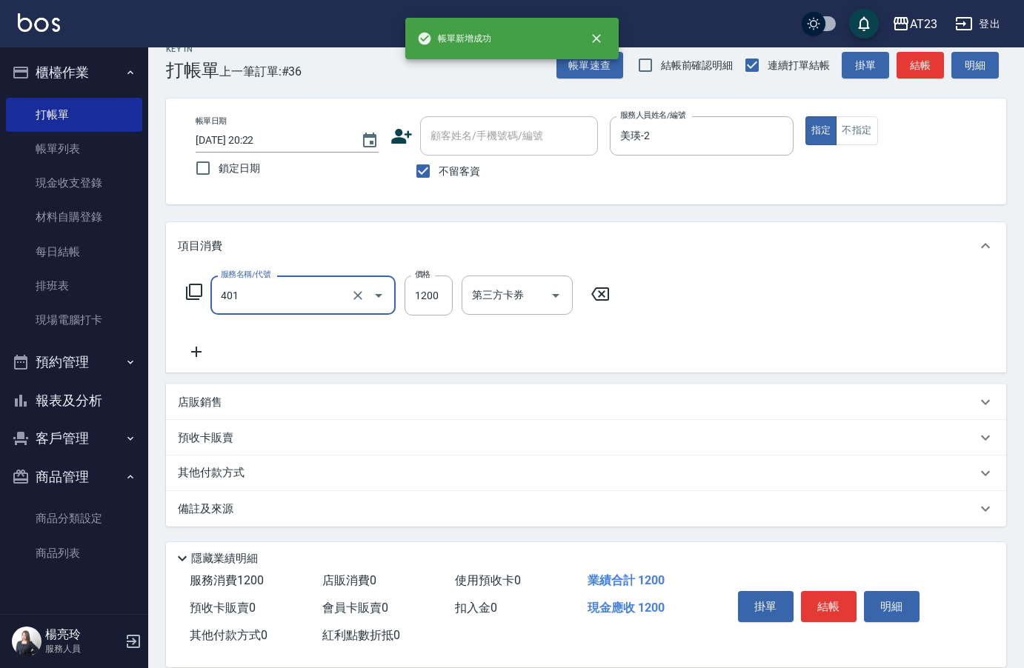
type input "燙髮(401)"
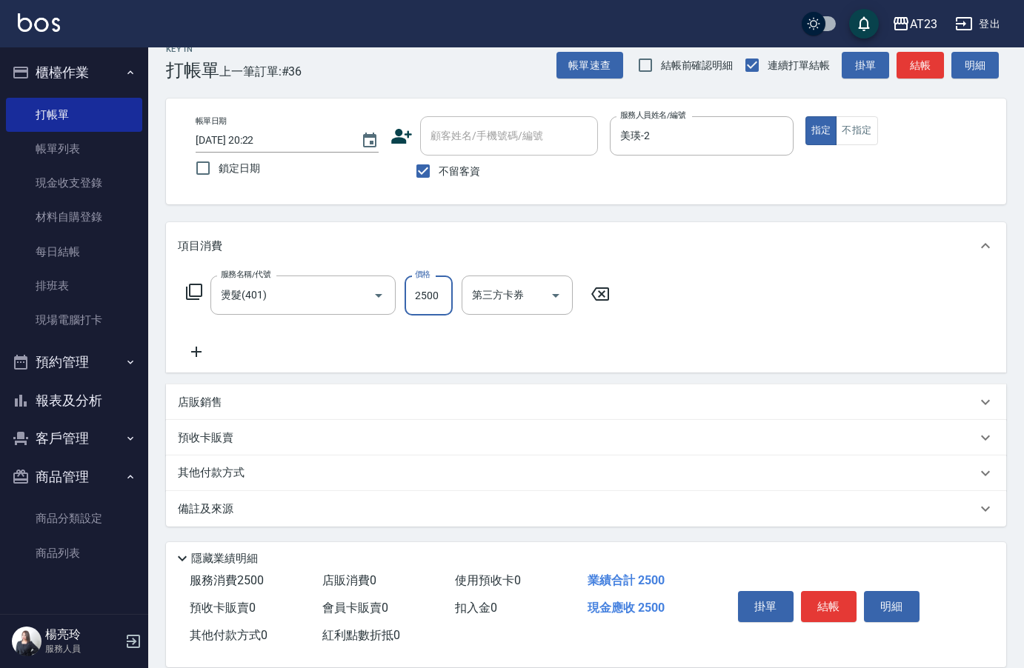
type input "2500"
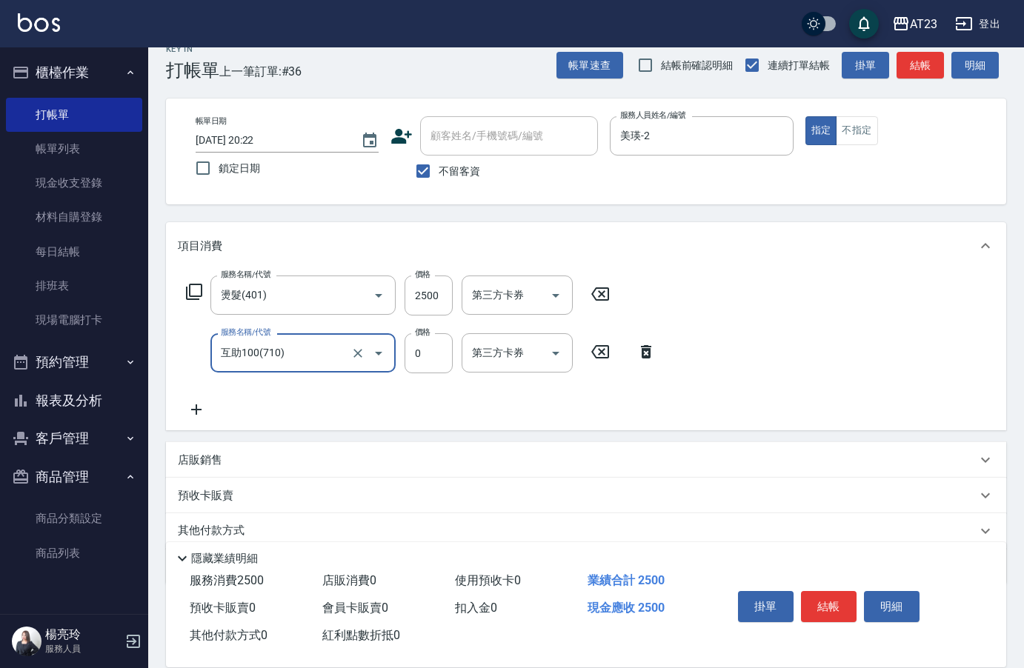
type input "互助100(710)"
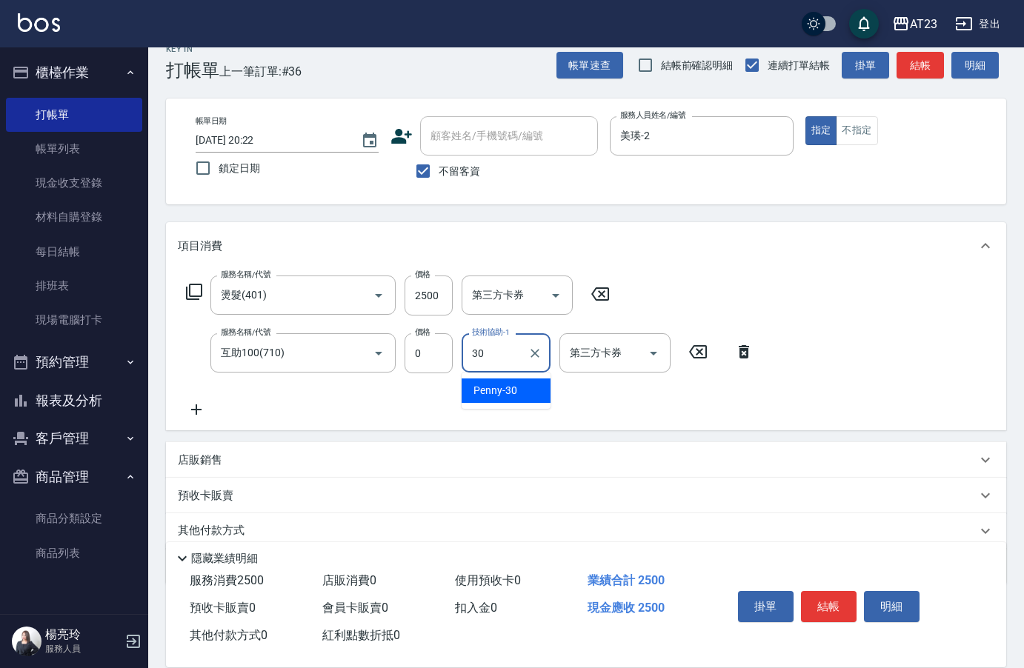
type input "Penny-30"
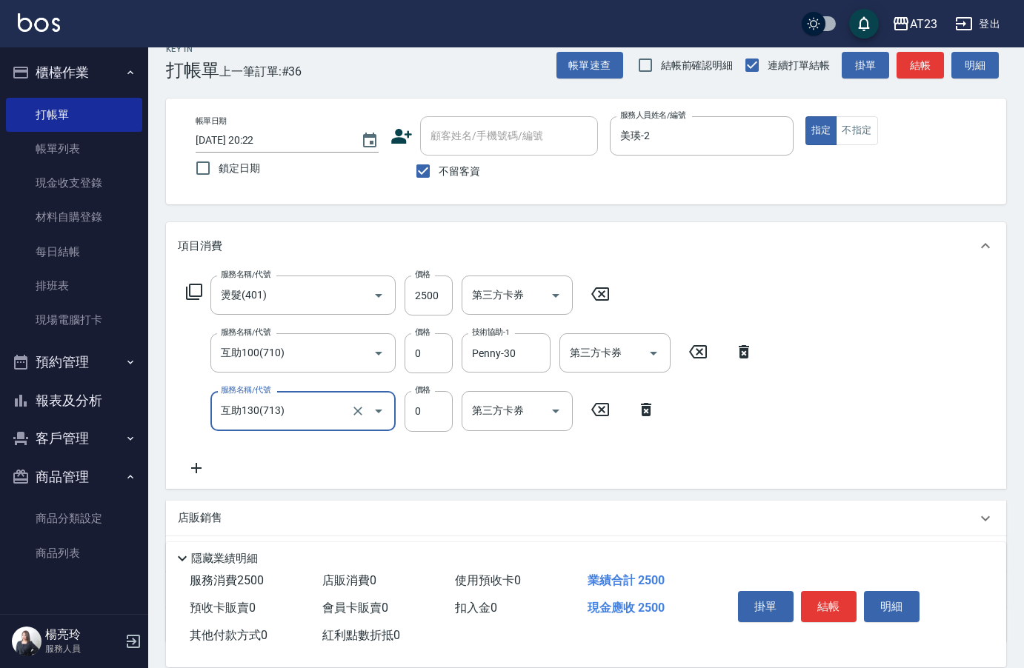
type input "互助130(713)"
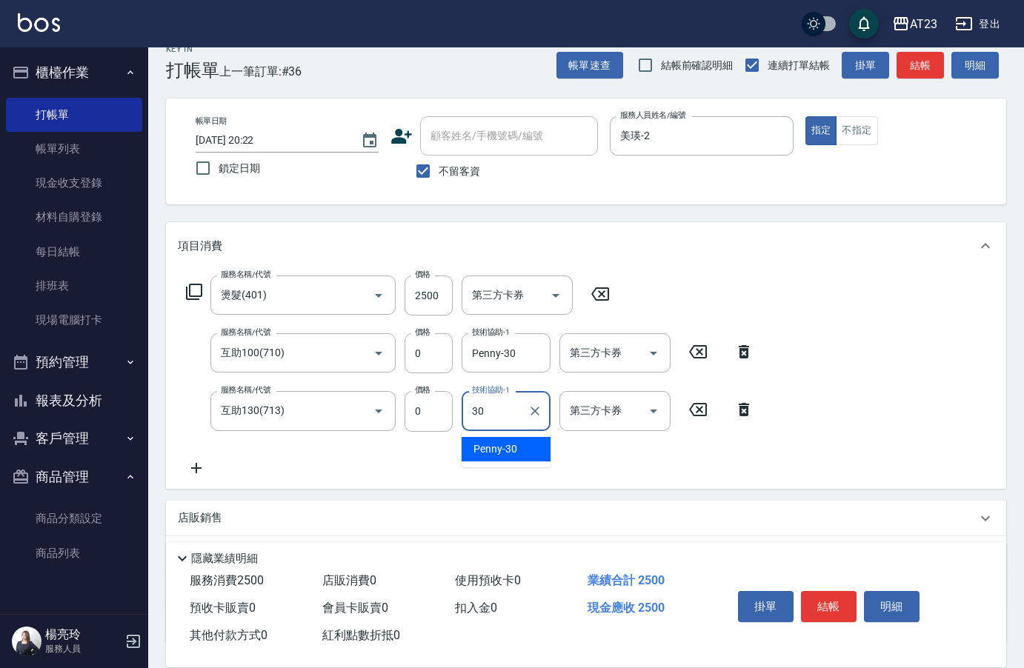
type input "Penny-30"
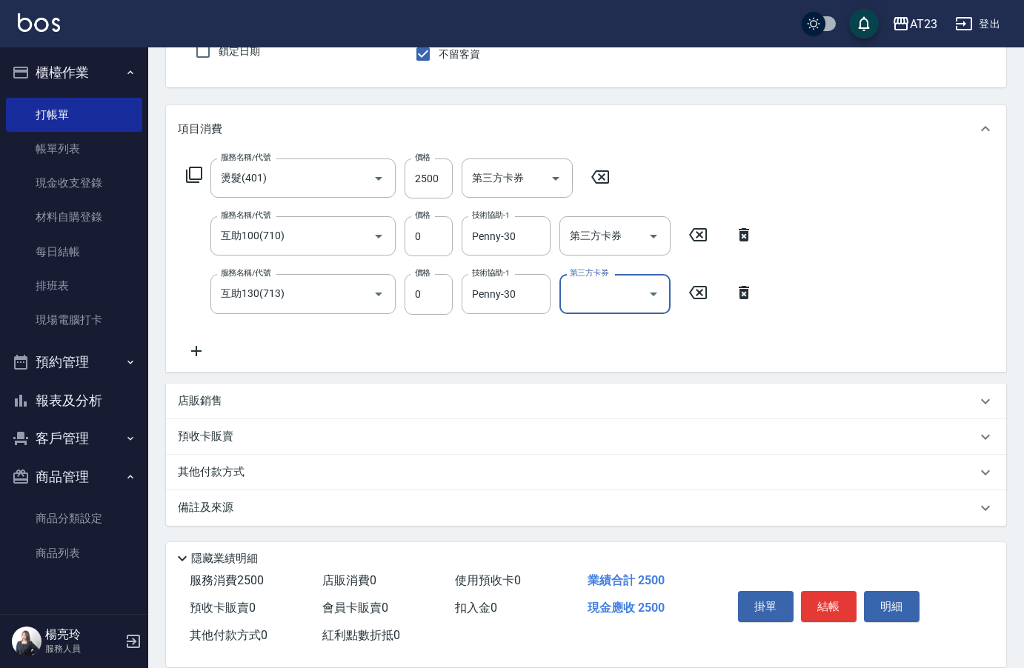
click at [219, 473] on p "其他付款方式" at bounding box center [215, 473] width 74 height 16
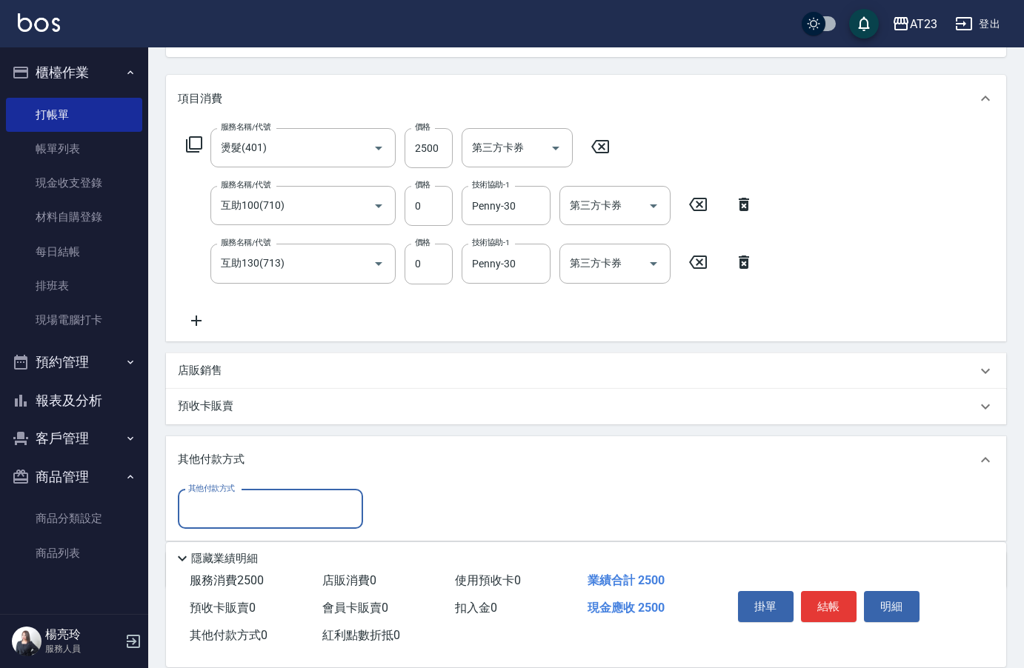
scroll to position [0, 0]
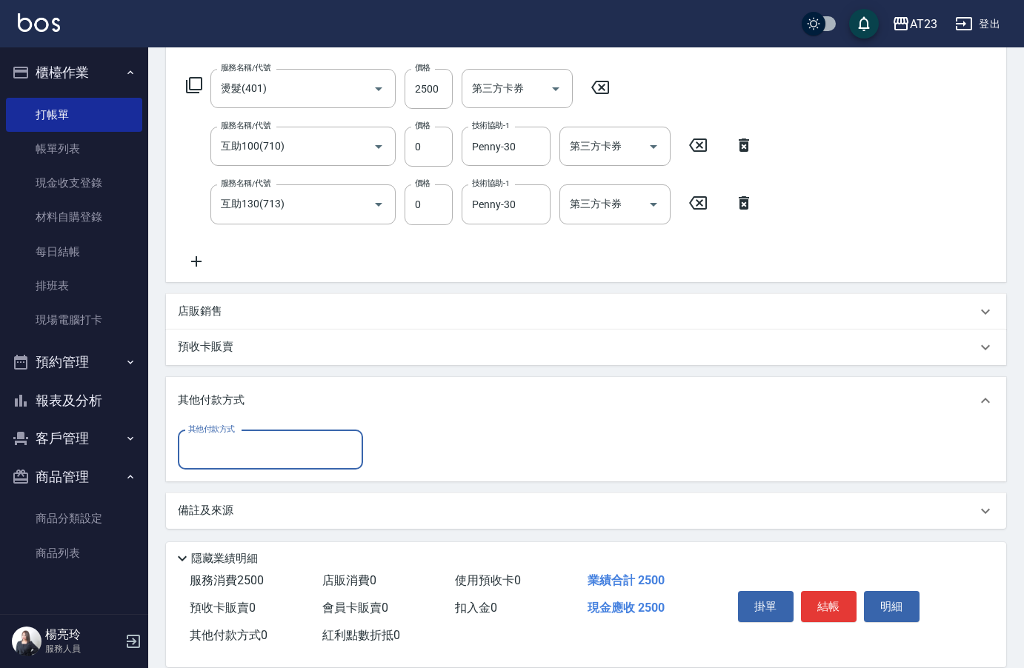
click at [235, 460] on input "其他付款方式" at bounding box center [270, 450] width 172 height 26
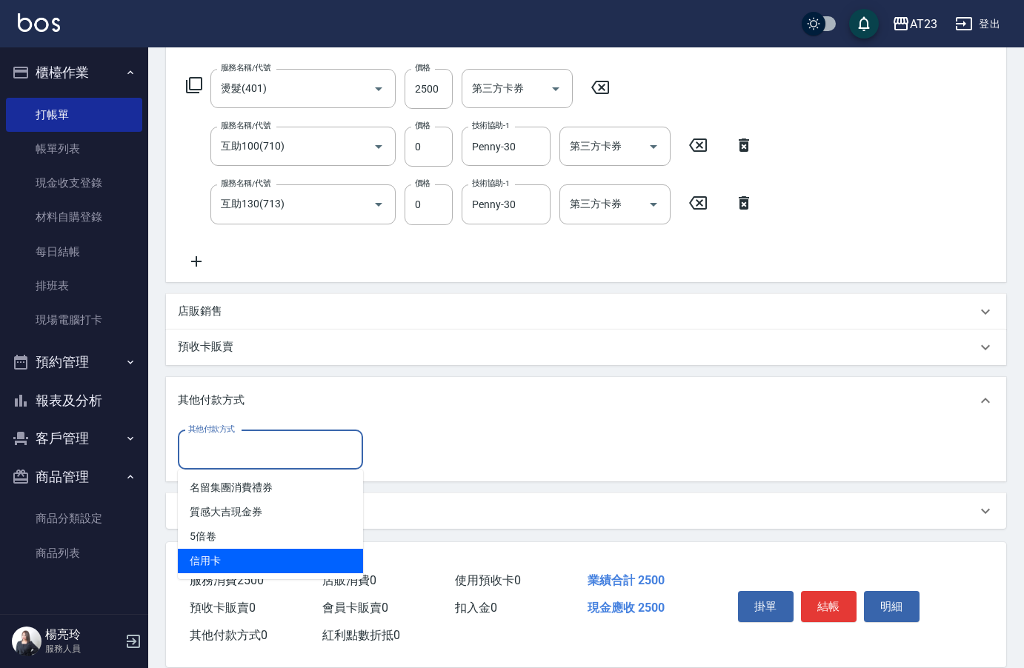
click at [228, 560] on span "信用卡" at bounding box center [270, 561] width 185 height 24
type input "信用卡"
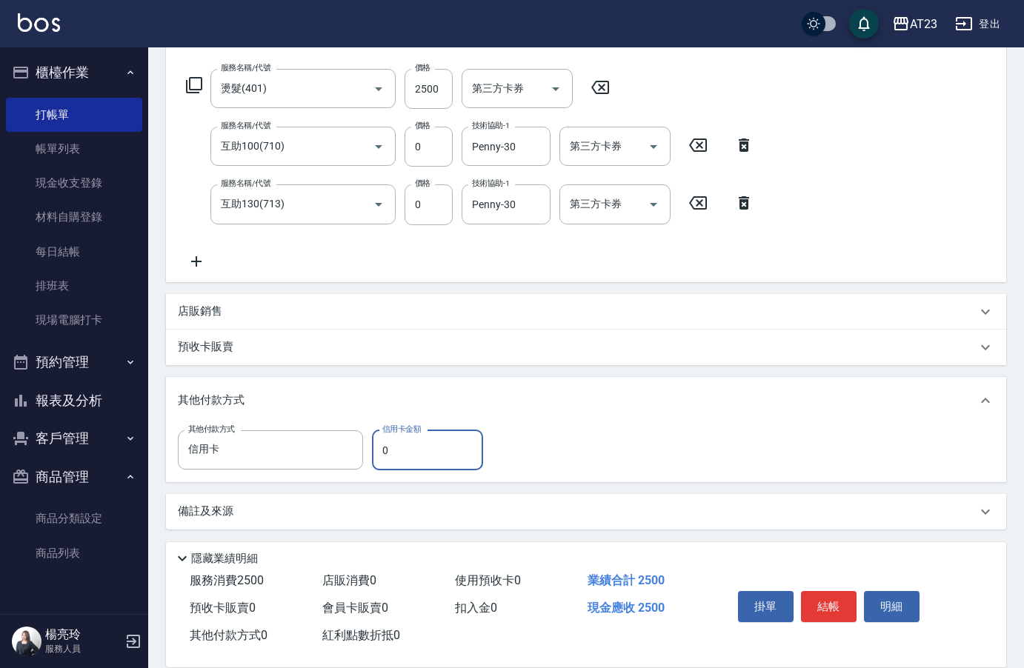
drag, startPoint x: 404, startPoint y: 459, endPoint x: 382, endPoint y: 456, distance: 22.4
click at [382, 456] on input "0" at bounding box center [427, 450] width 111 height 40
type input "2500"
click at [843, 607] on button "結帳" at bounding box center [829, 606] width 56 height 31
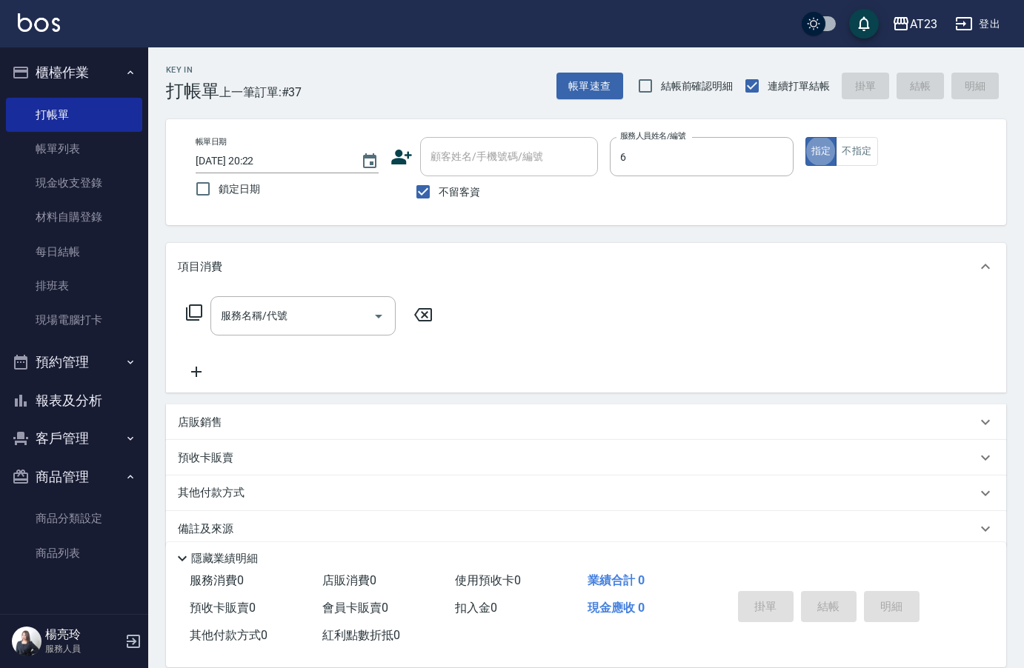
type input "Joann-6"
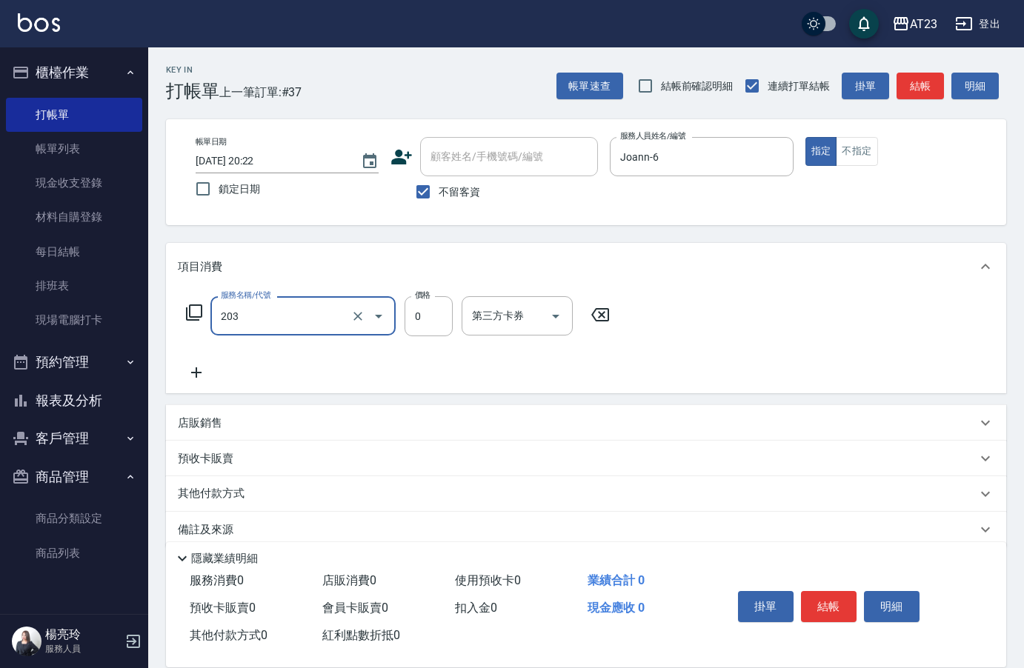
type input "使用洗髮卡(203)"
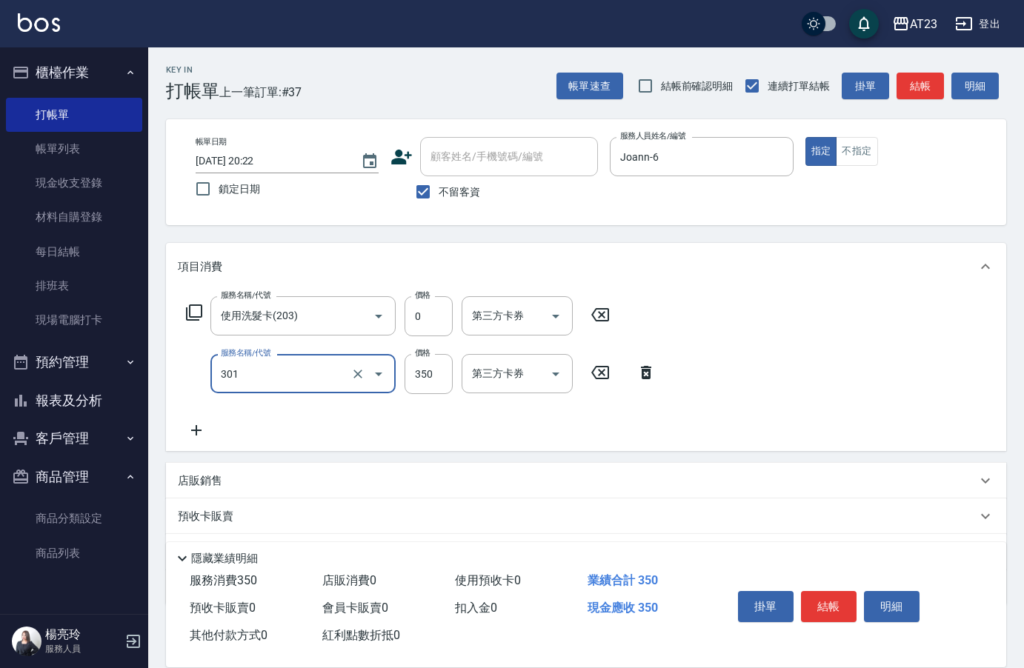
type input "造型剪髮(301)"
type input "300"
click at [820, 591] on button "結帳" at bounding box center [829, 606] width 56 height 31
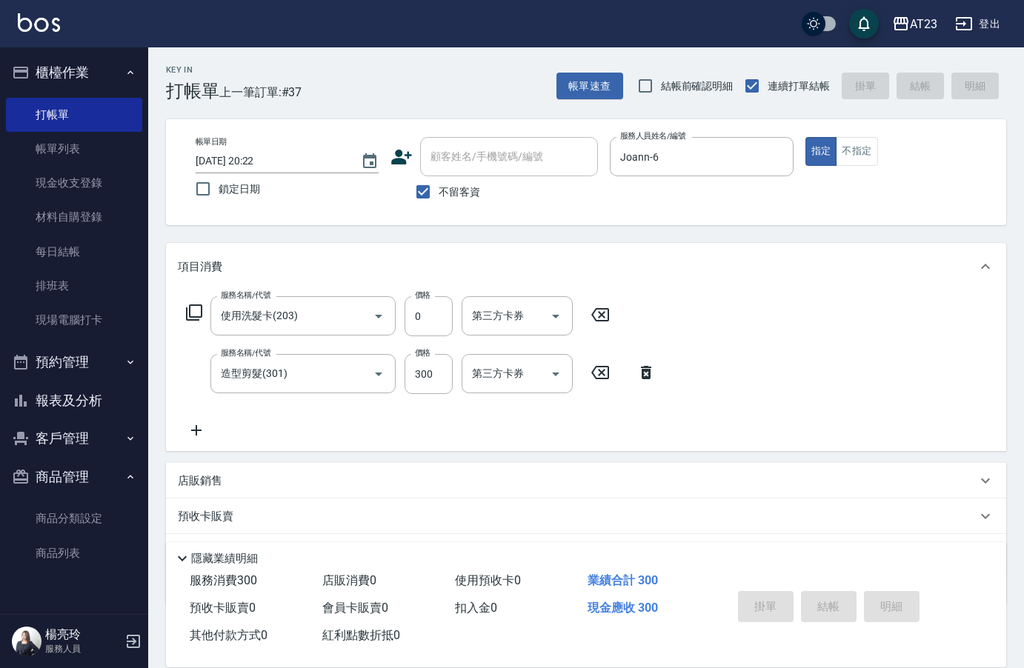
type input "[DATE] 20:23"
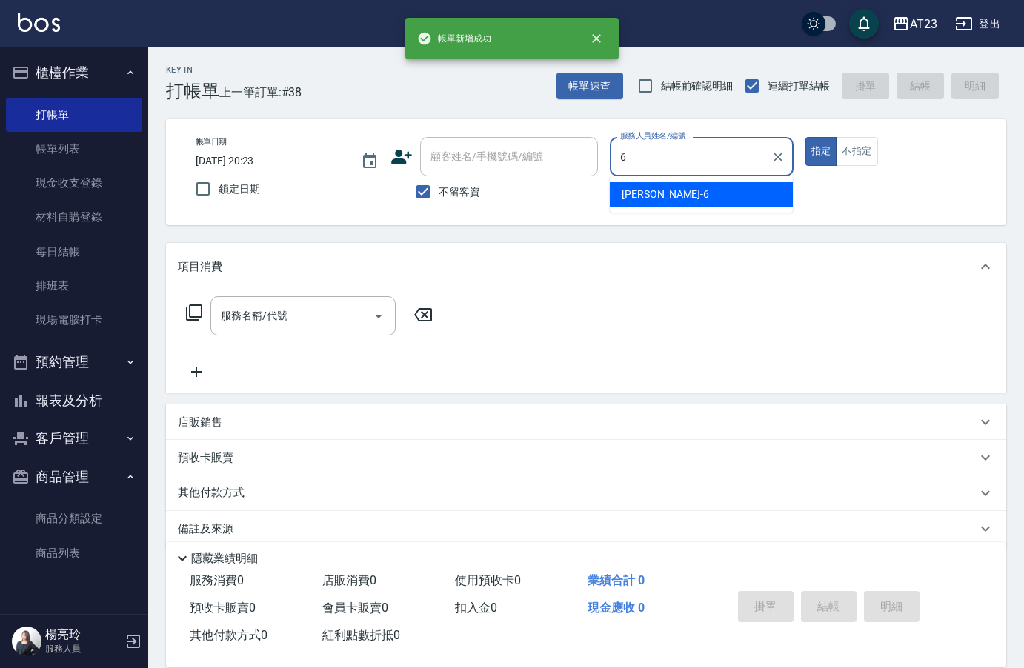
type input "Joann-6"
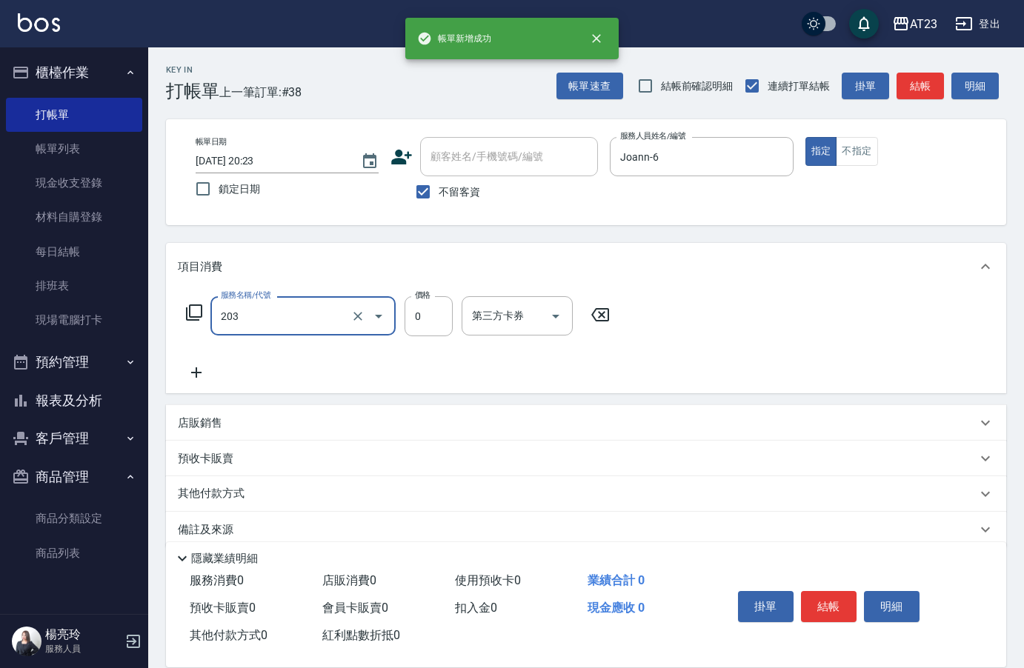
type input "使用洗髮卡(203)"
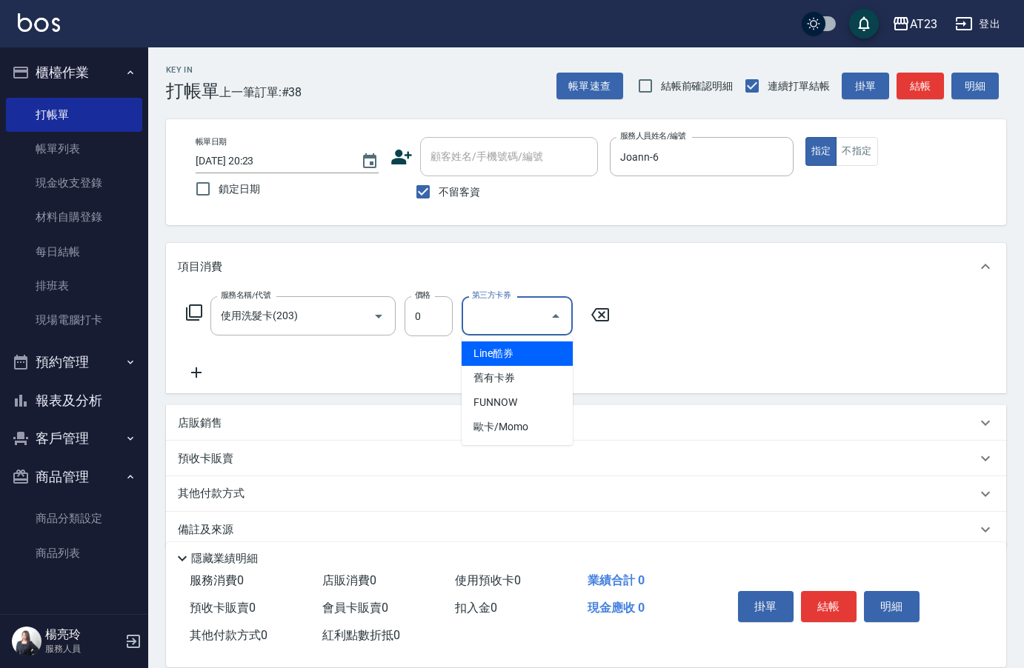
drag, startPoint x: 253, startPoint y: 363, endPoint x: 233, endPoint y: 363, distance: 19.3
click at [253, 363] on div "服務名稱/代號 使用洗髮卡(203) 服務名稱/代號 價格 0 價格 第三方卡券 第三方卡券" at bounding box center [398, 338] width 441 height 85
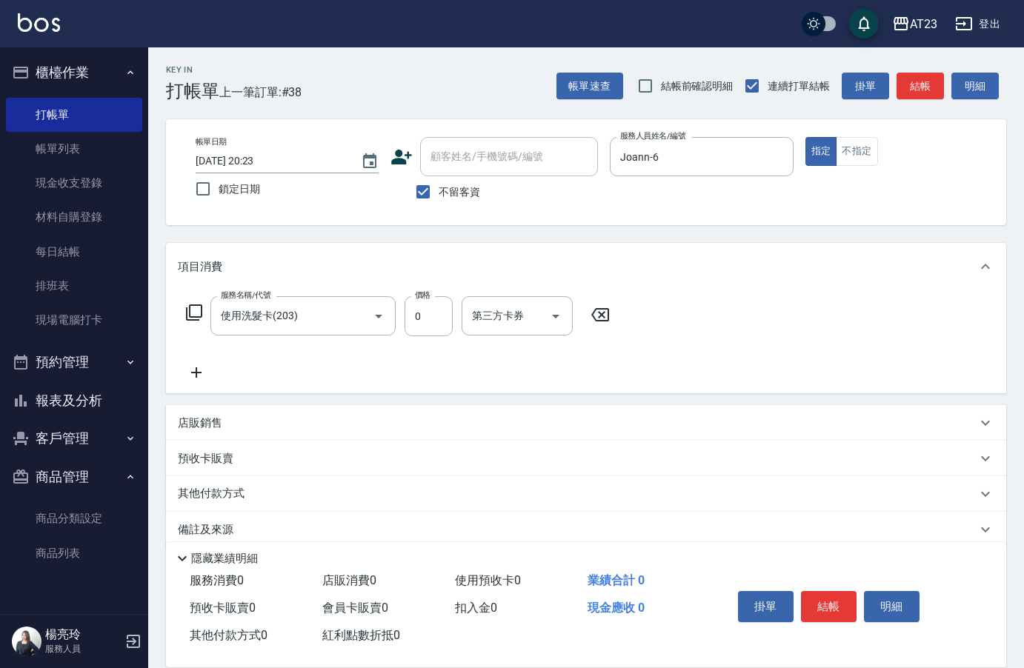
click at [189, 381] on div "服務名稱/代號 使用洗髮卡(203) 服務名稱/代號 價格 0 價格 第三方卡券 第三方卡券" at bounding box center [586, 341] width 840 height 103
click at [210, 375] on icon at bounding box center [196, 373] width 37 height 18
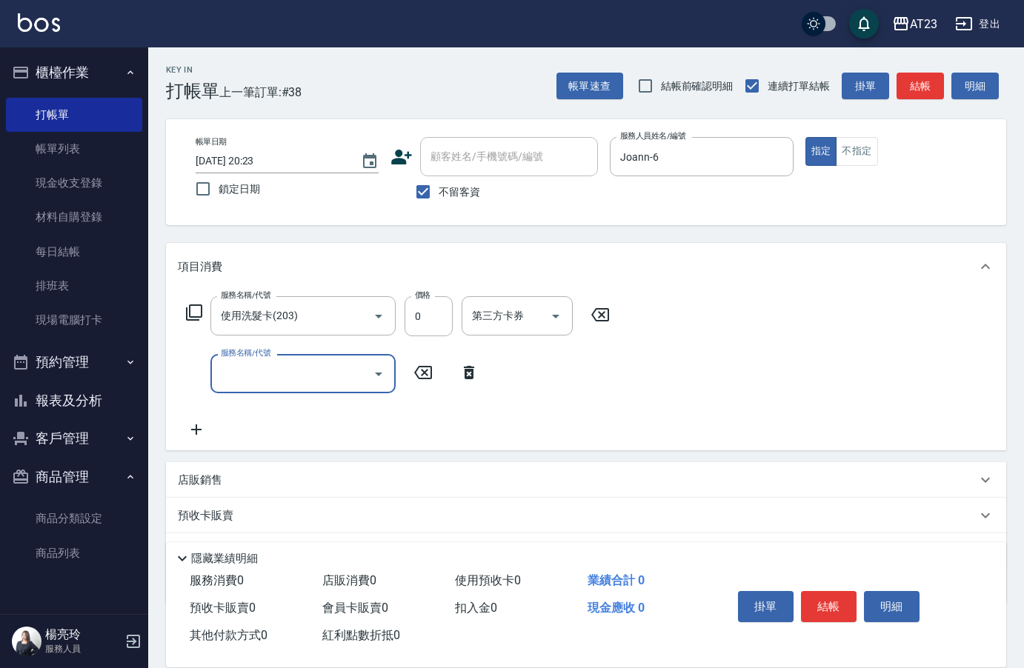
click at [230, 373] on input "服務名稱/代號" at bounding box center [292, 374] width 150 height 26
type input "互助50(705)"
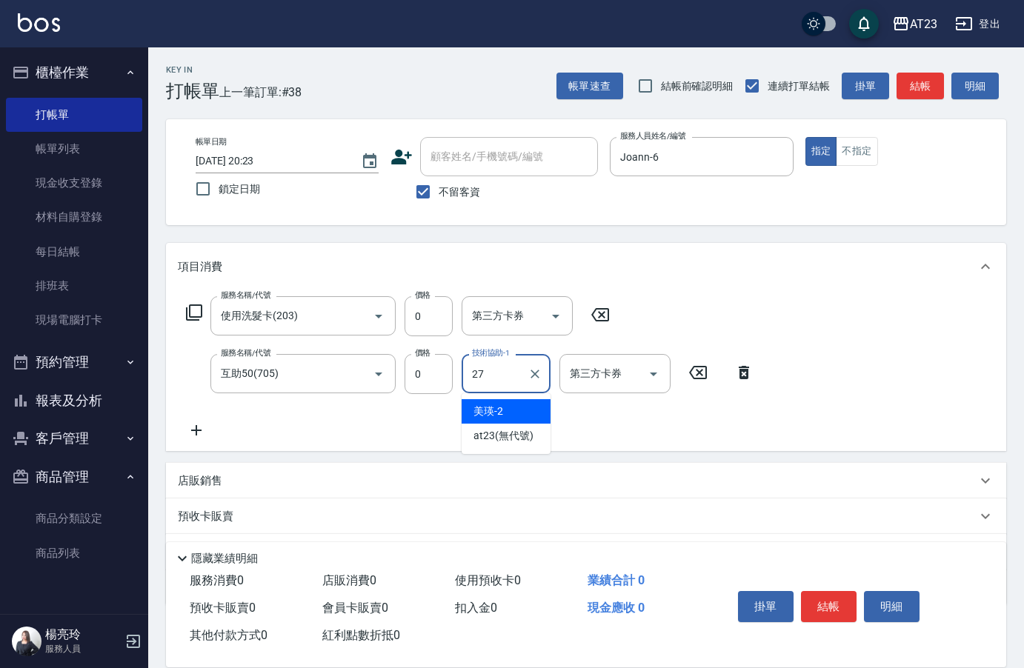
type input "LiLi-27"
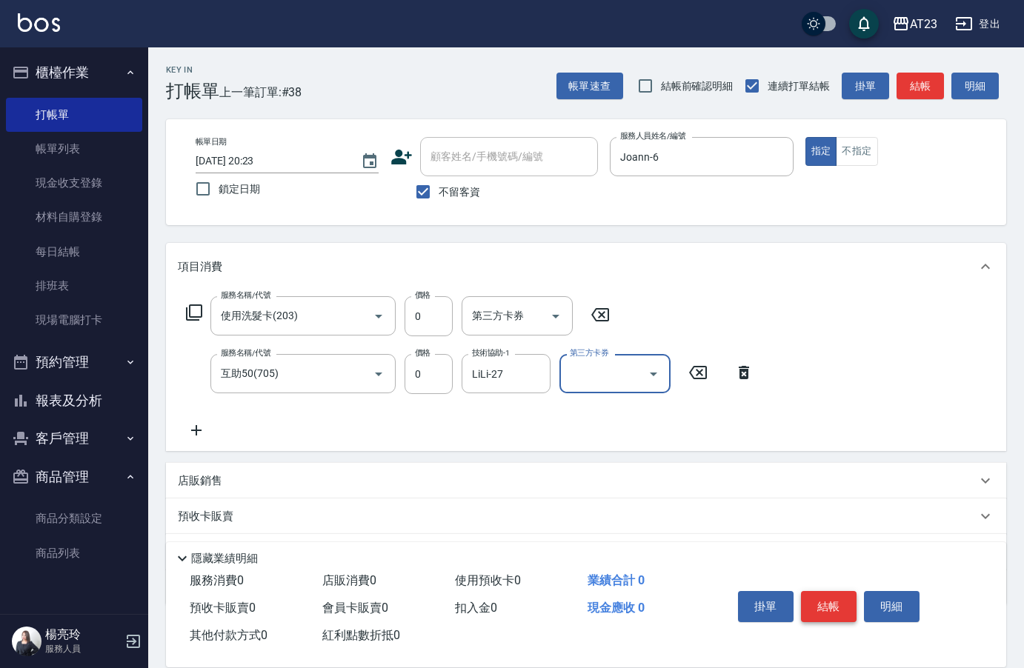
click at [844, 602] on button "結帳" at bounding box center [829, 606] width 56 height 31
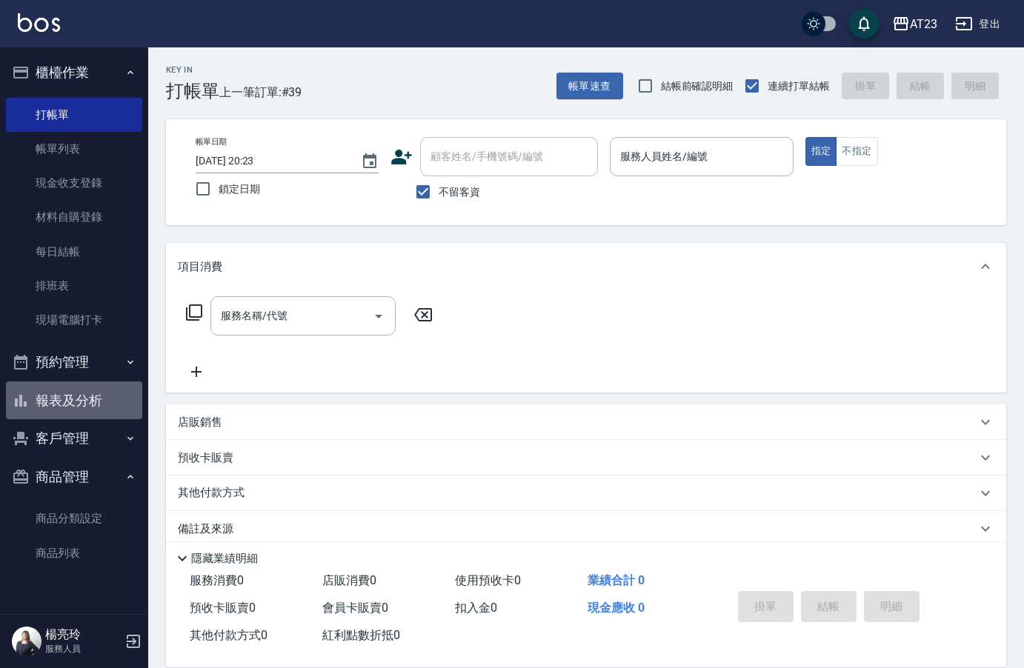
drag, startPoint x: 76, startPoint y: 405, endPoint x: 87, endPoint y: 401, distance: 11.7
click at [79, 405] on button "報表及分析" at bounding box center [74, 401] width 136 height 39
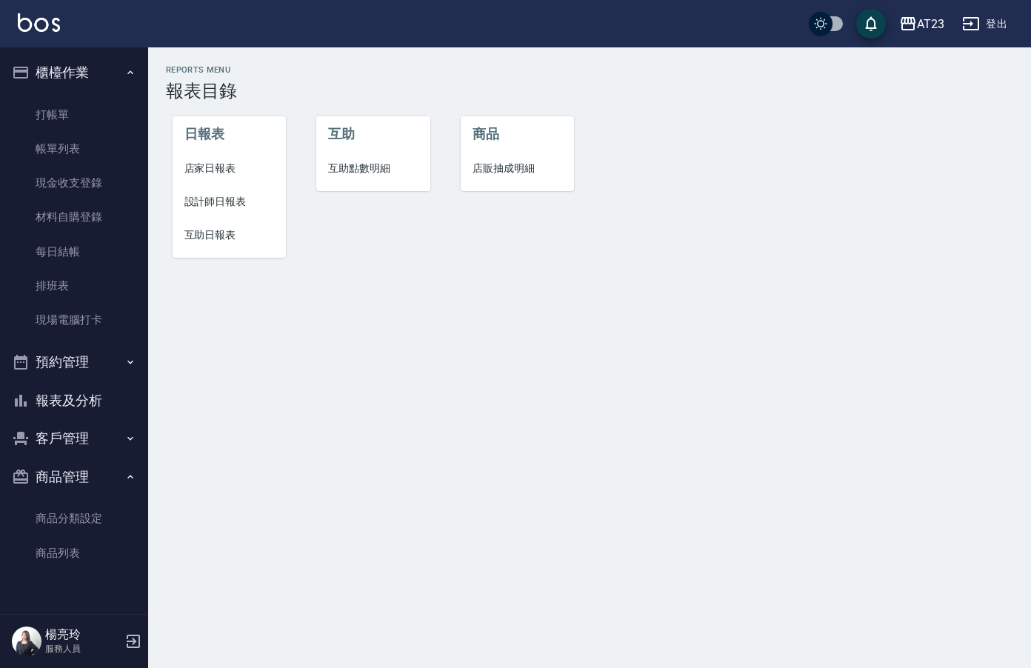
click at [245, 167] on span "店家日報表" at bounding box center [229, 169] width 90 height 16
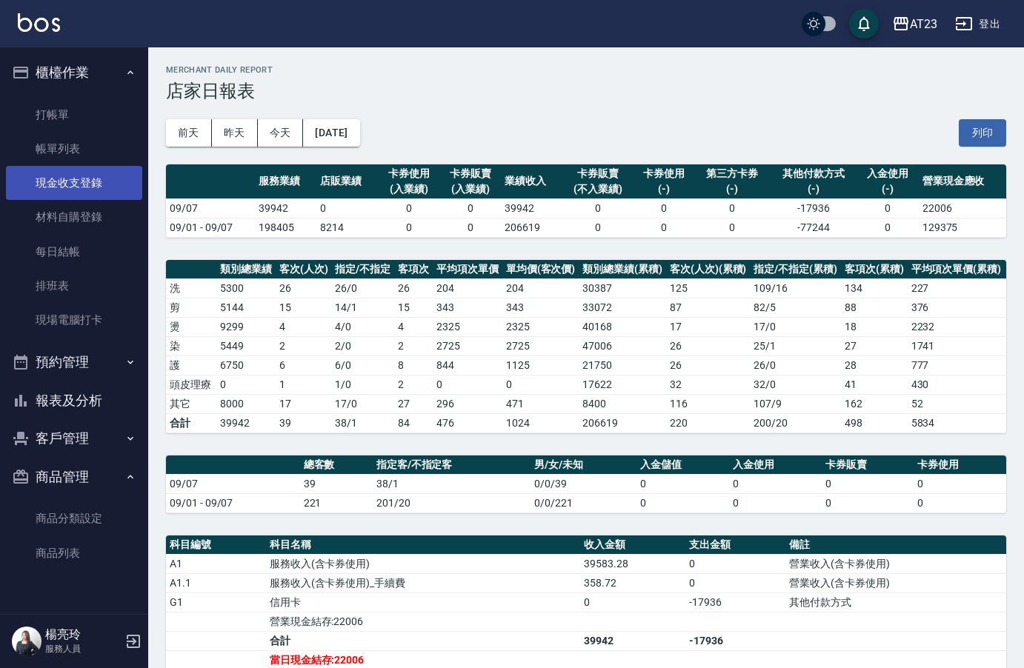
click at [105, 184] on link "現金收支登錄" at bounding box center [74, 183] width 136 height 34
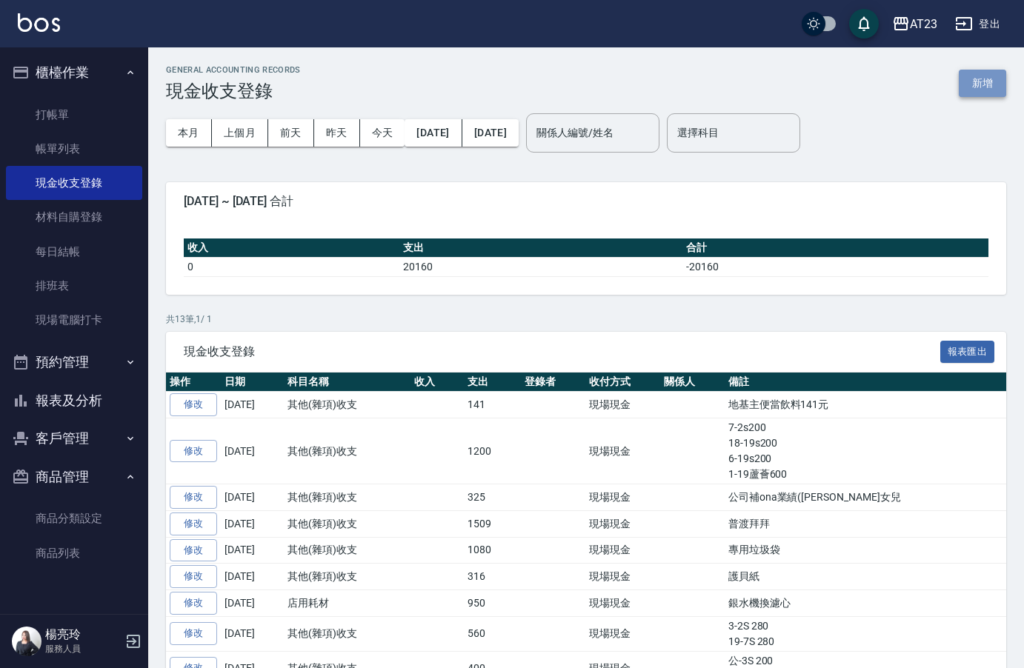
click at [988, 93] on button "新增" at bounding box center [982, 83] width 47 height 27
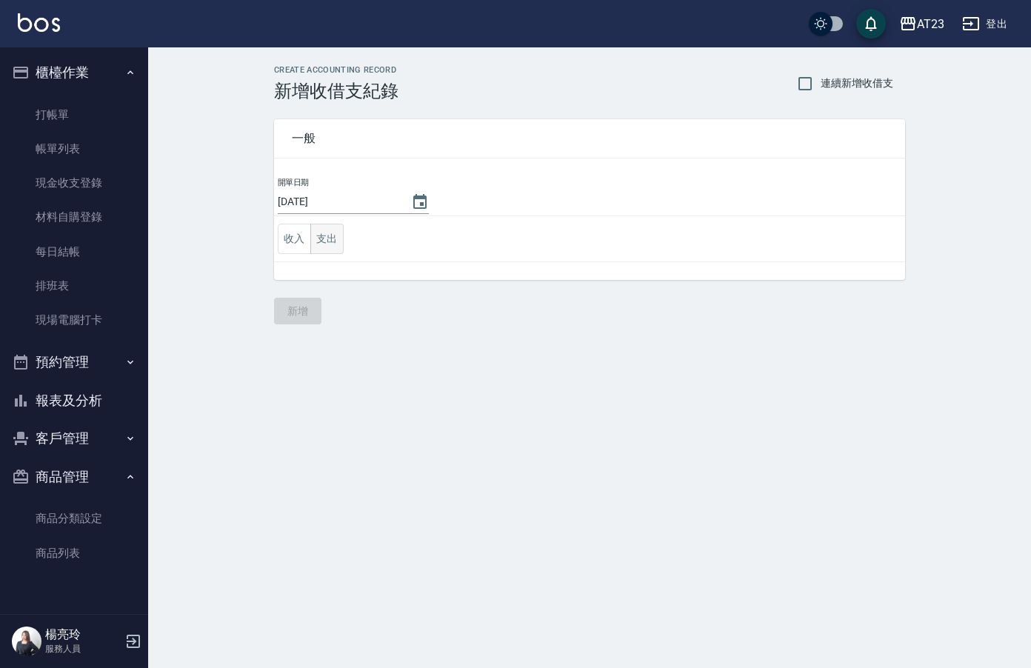
click at [316, 236] on button "支出" at bounding box center [326, 239] width 33 height 30
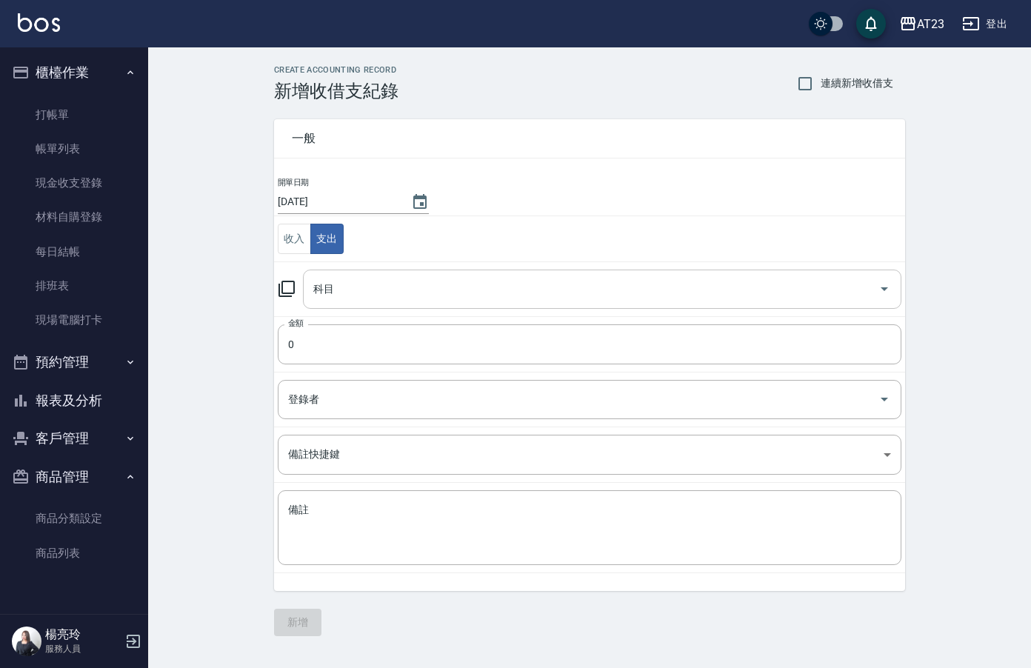
click at [339, 276] on input "科目" at bounding box center [591, 289] width 563 height 26
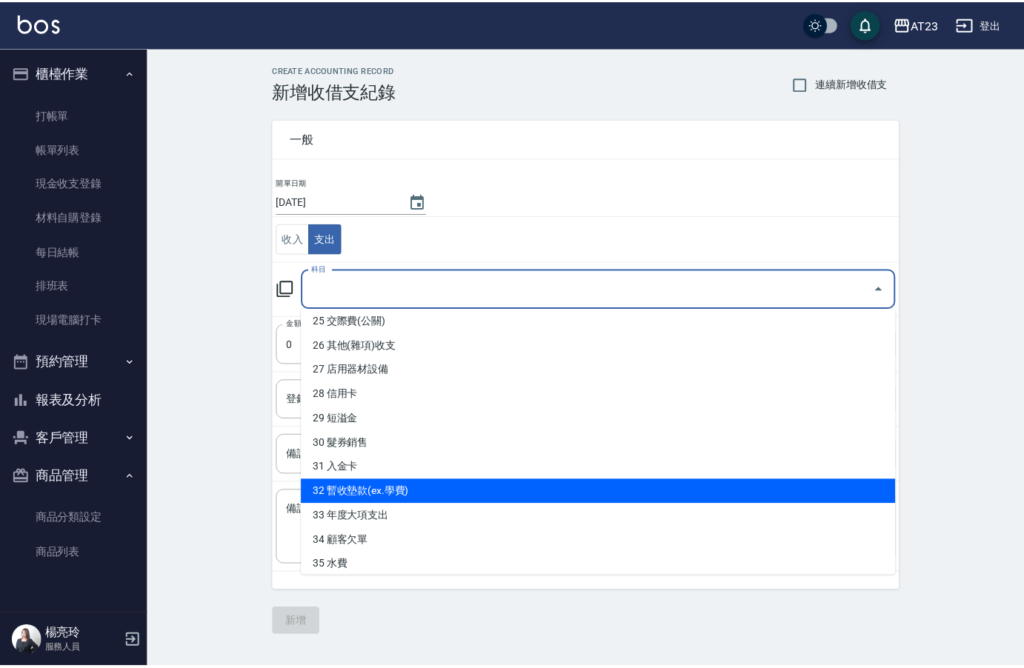
scroll to position [525, 0]
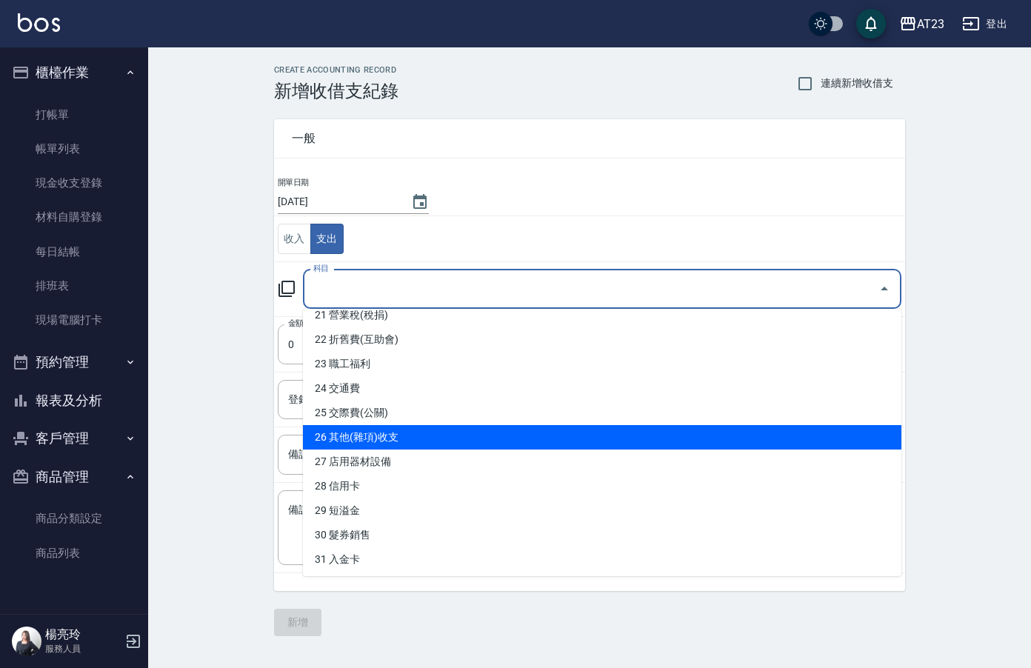
click at [468, 439] on li "26 其他(雜項)收支" at bounding box center [602, 437] width 599 height 24
type input "26 其他(雜項)收支"
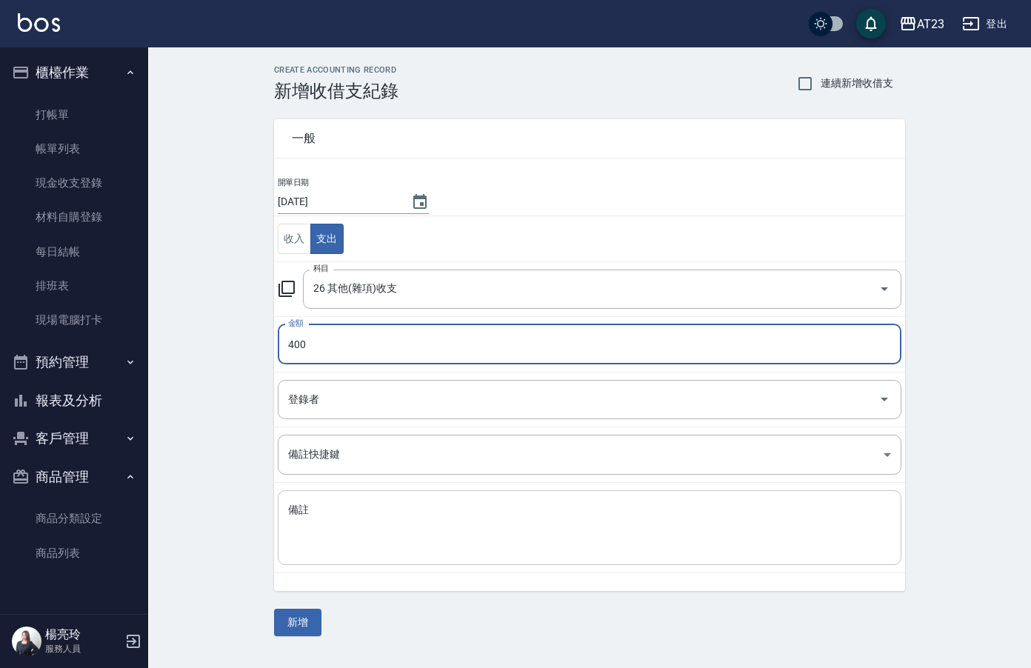
type input "400"
click at [487, 536] on textarea "備註" at bounding box center [589, 528] width 603 height 50
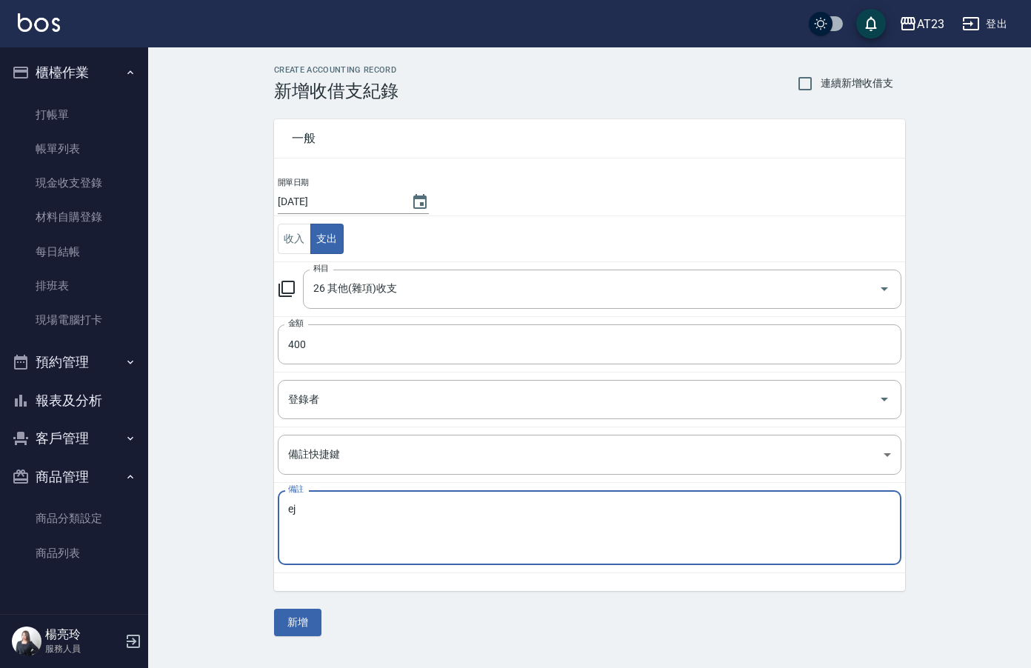
type textarea "e"
type textarea "公-7s卡200 公-7 s卡200"
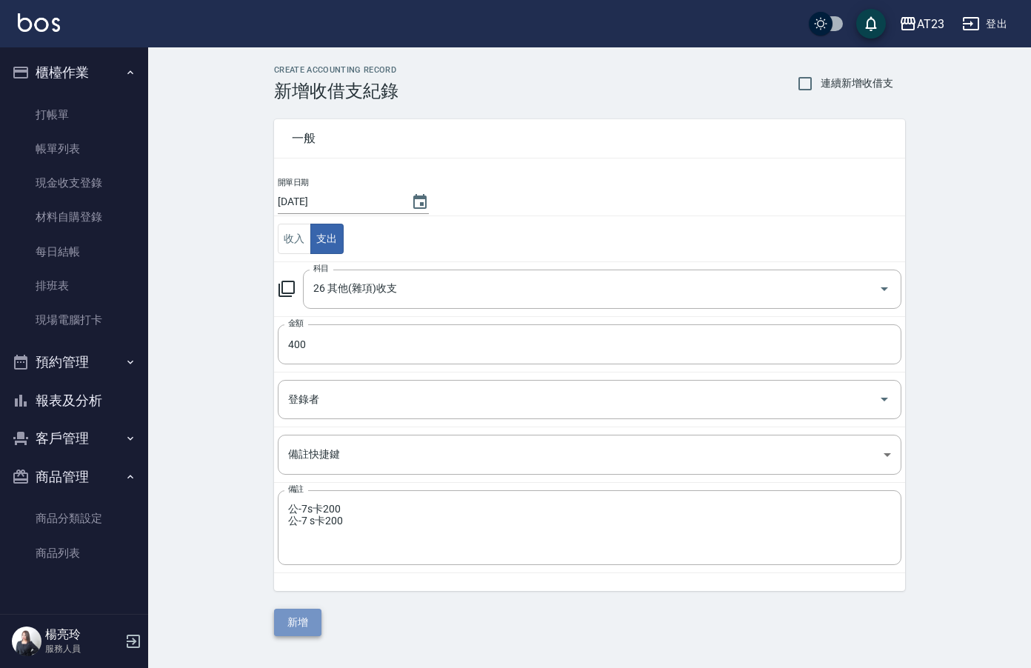
click at [294, 628] on button "新增" at bounding box center [297, 622] width 47 height 27
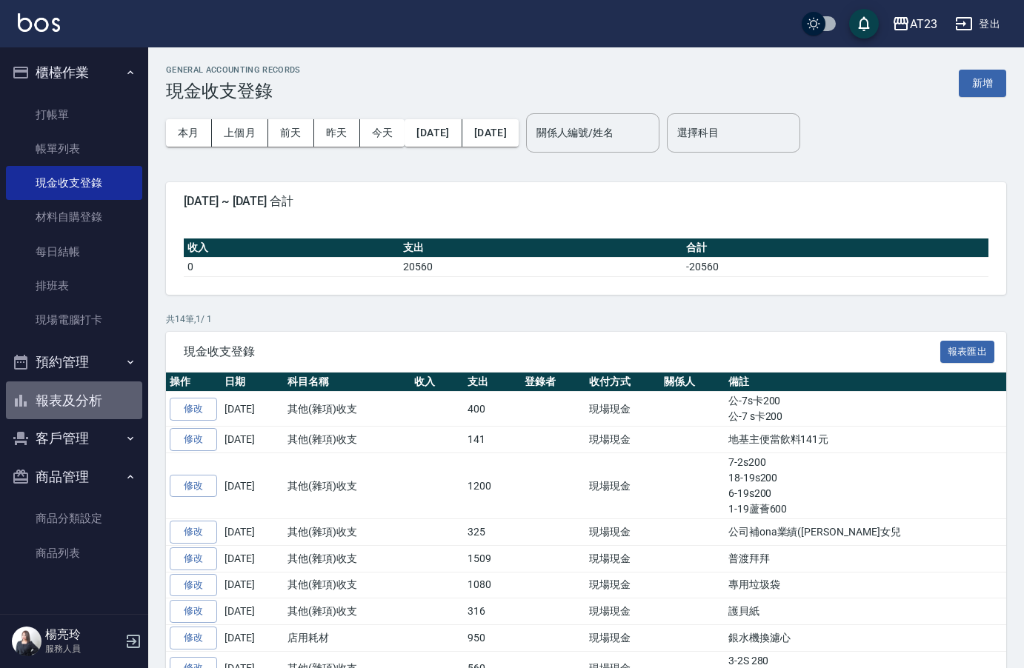
click at [59, 405] on button "報表及分析" at bounding box center [74, 401] width 136 height 39
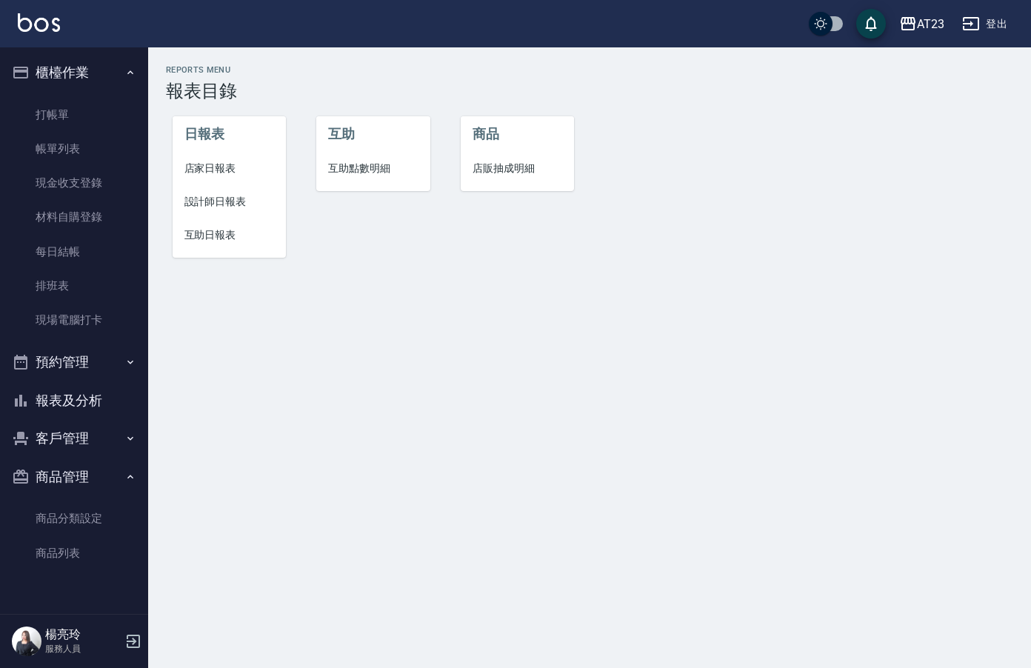
click at [235, 173] on span "店家日報表" at bounding box center [229, 169] width 90 height 16
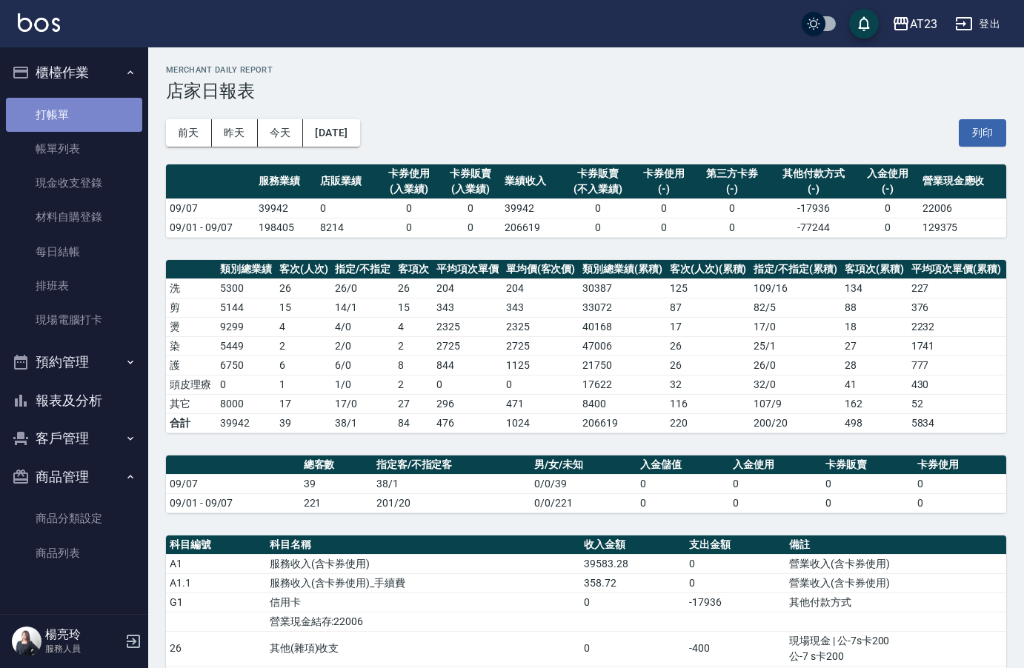
click at [82, 119] on link "打帳單" at bounding box center [74, 115] width 136 height 34
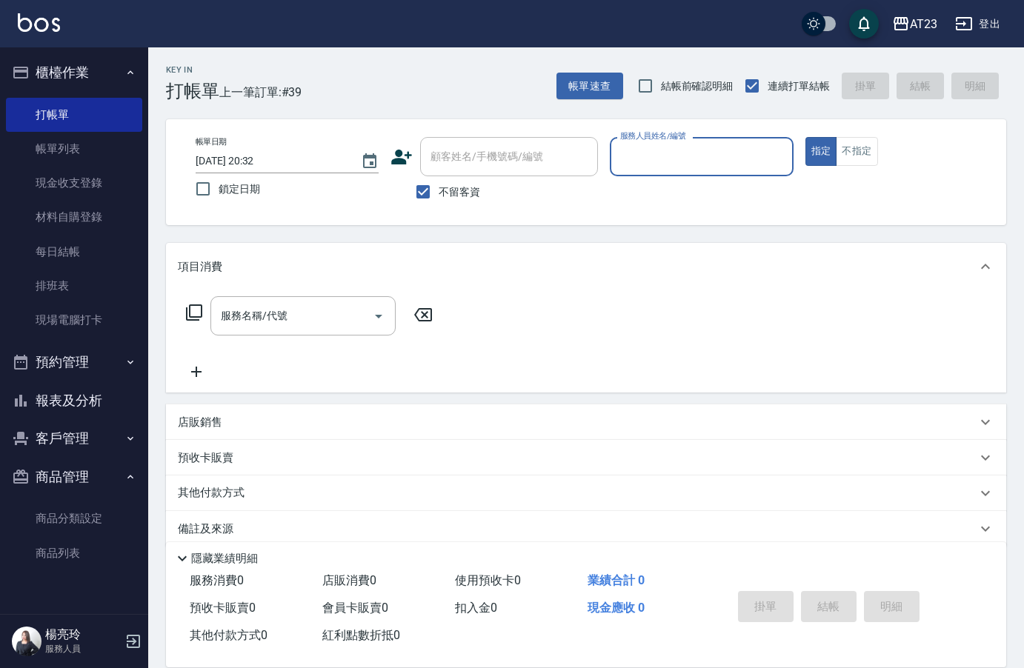
click at [680, 159] on input "服務人員姓名/編號" at bounding box center [701, 157] width 170 height 26
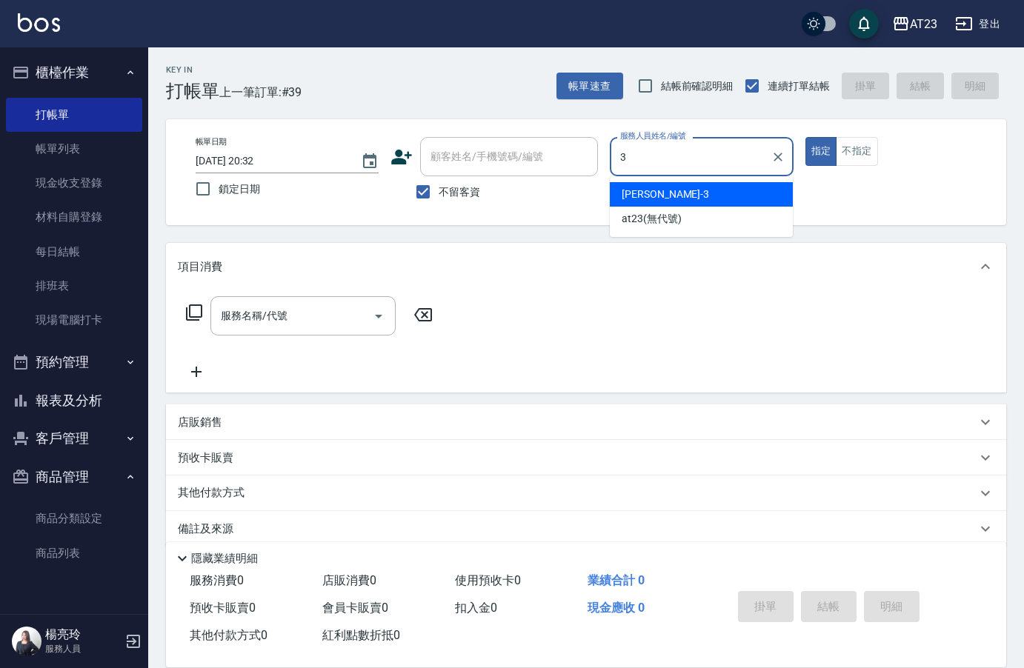
type input "[PERSON_NAME]-3"
type button "true"
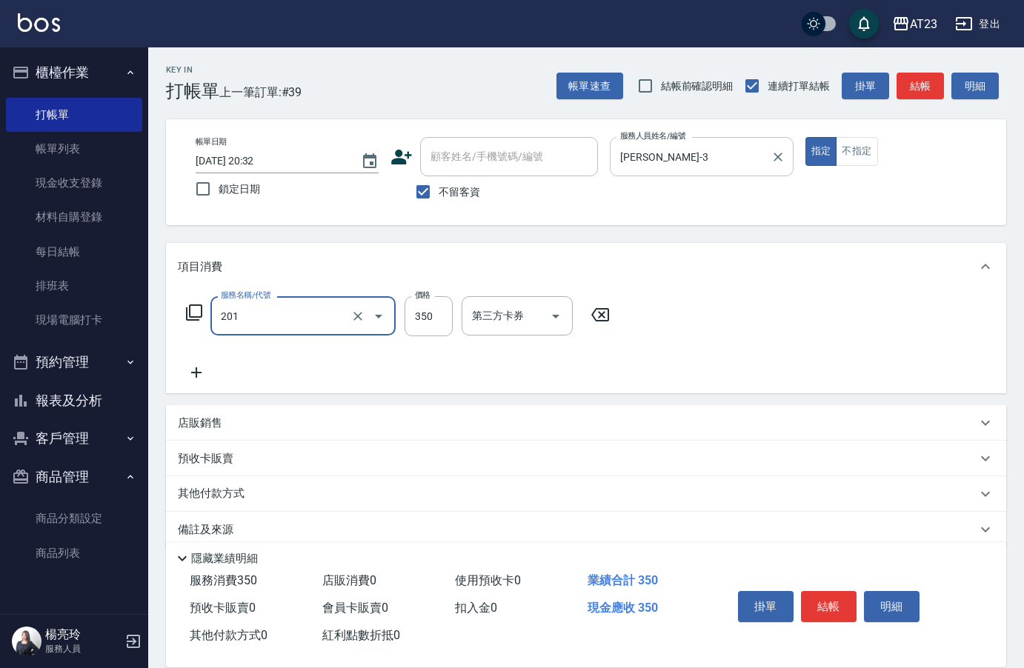
type input "一般洗髮(201)"
type input "300"
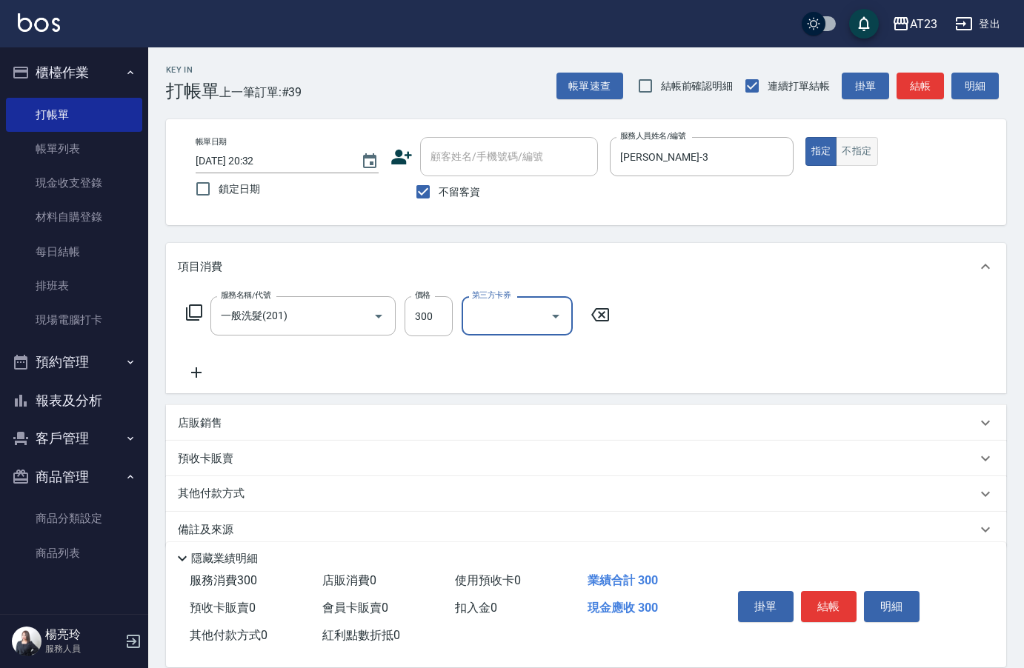
drag, startPoint x: 854, startPoint y: 162, endPoint x: 865, endPoint y: 162, distance: 11.1
click at [859, 163] on button "不指定" at bounding box center [856, 151] width 41 height 29
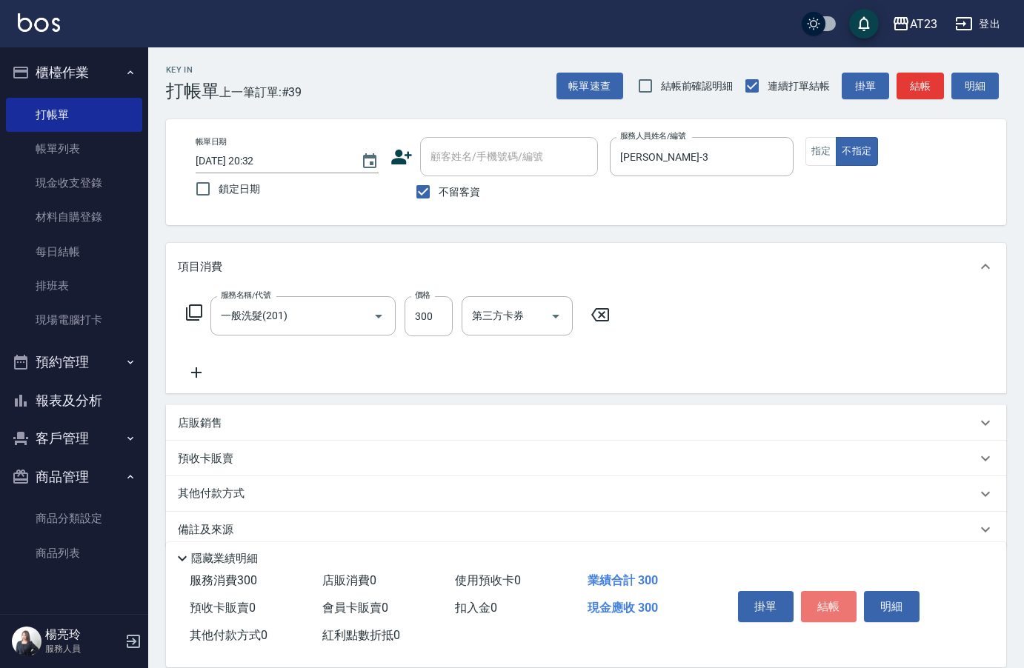
click at [825, 596] on button "結帳" at bounding box center [829, 606] width 56 height 31
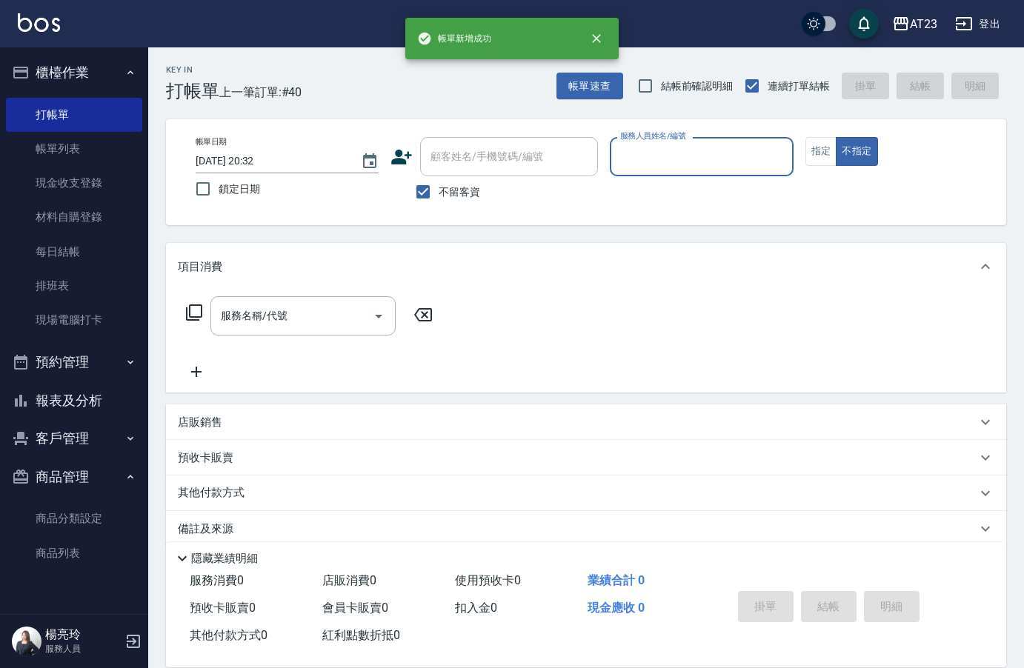
click at [92, 407] on button "報表及分析" at bounding box center [74, 401] width 136 height 39
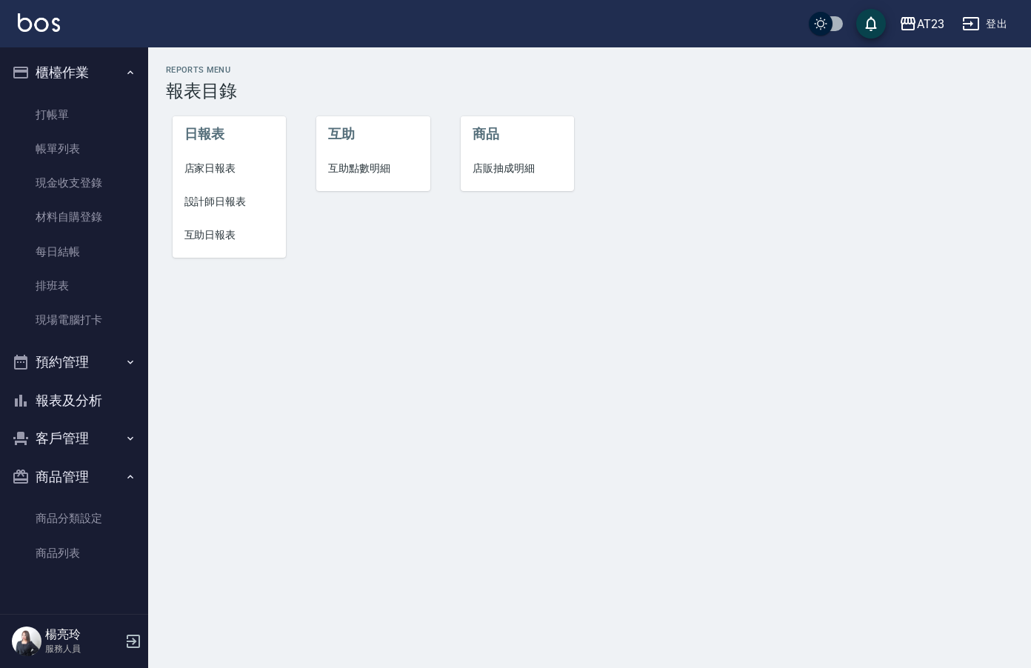
click at [206, 162] on span "店家日報表" at bounding box center [229, 169] width 90 height 16
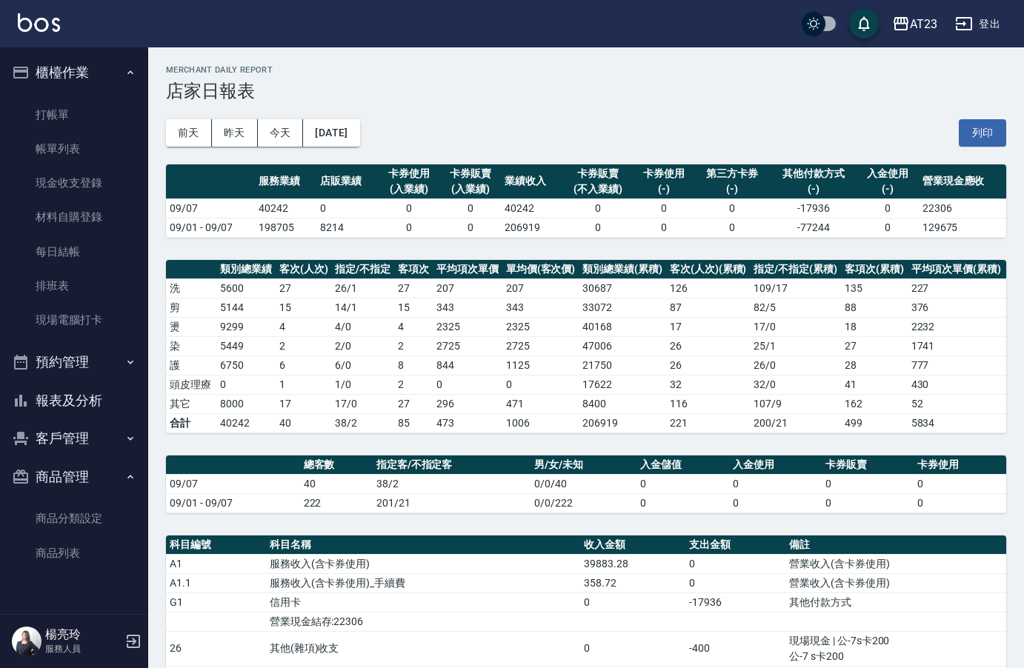
click at [114, 388] on button "報表及分析" at bounding box center [74, 401] width 136 height 39
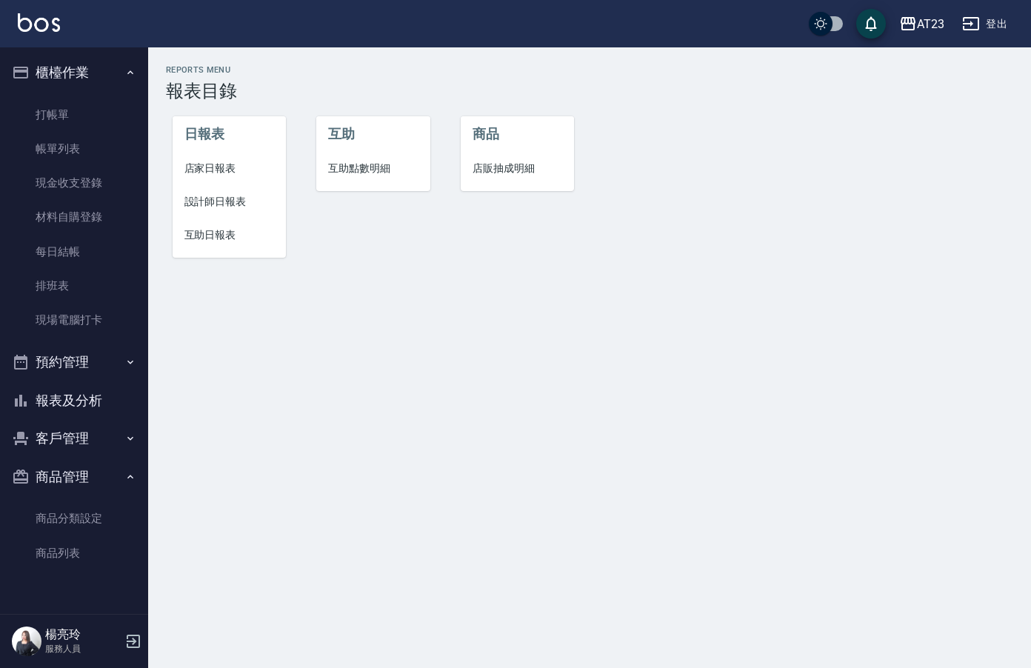
click at [242, 173] on span "店家日報表" at bounding box center [229, 169] width 90 height 16
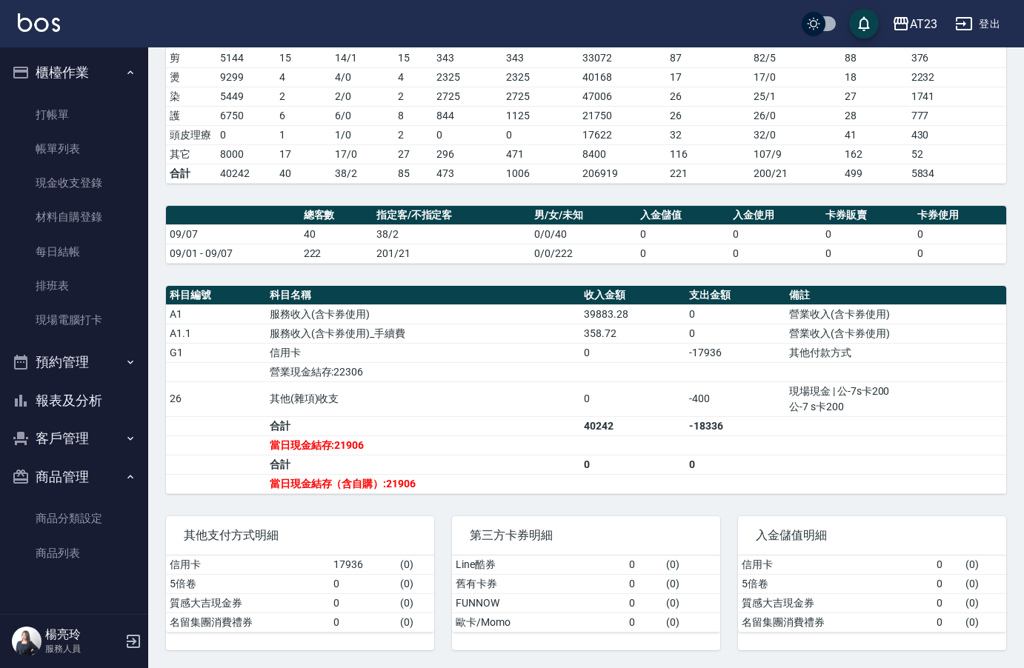
scroll to position [39, 0]
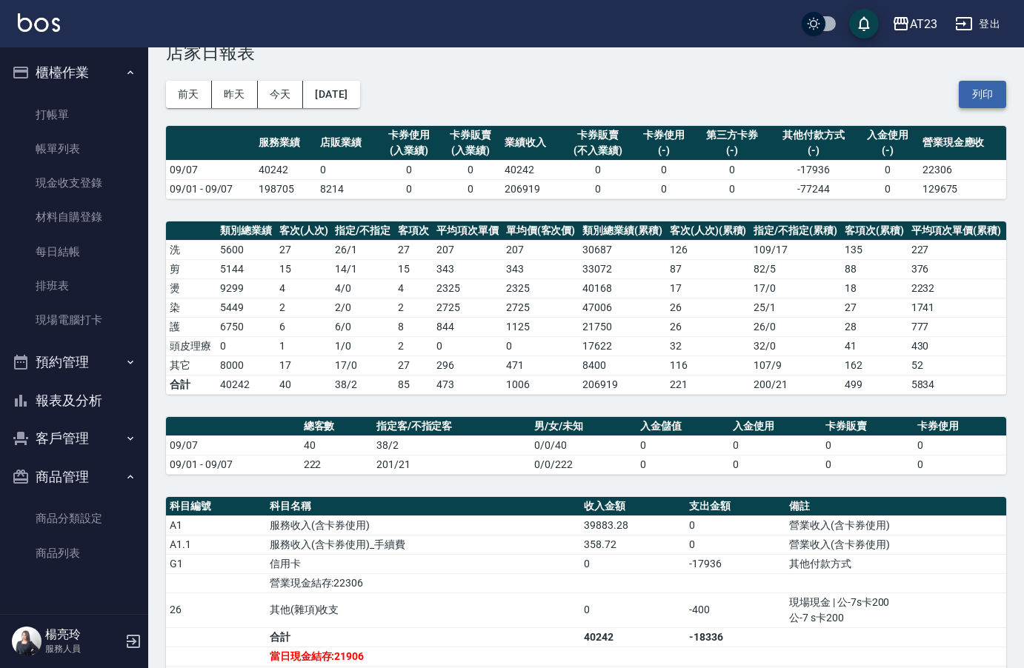
click at [978, 100] on button "列印" at bounding box center [982, 94] width 47 height 27
click at [82, 394] on button "報表及分析" at bounding box center [74, 401] width 136 height 39
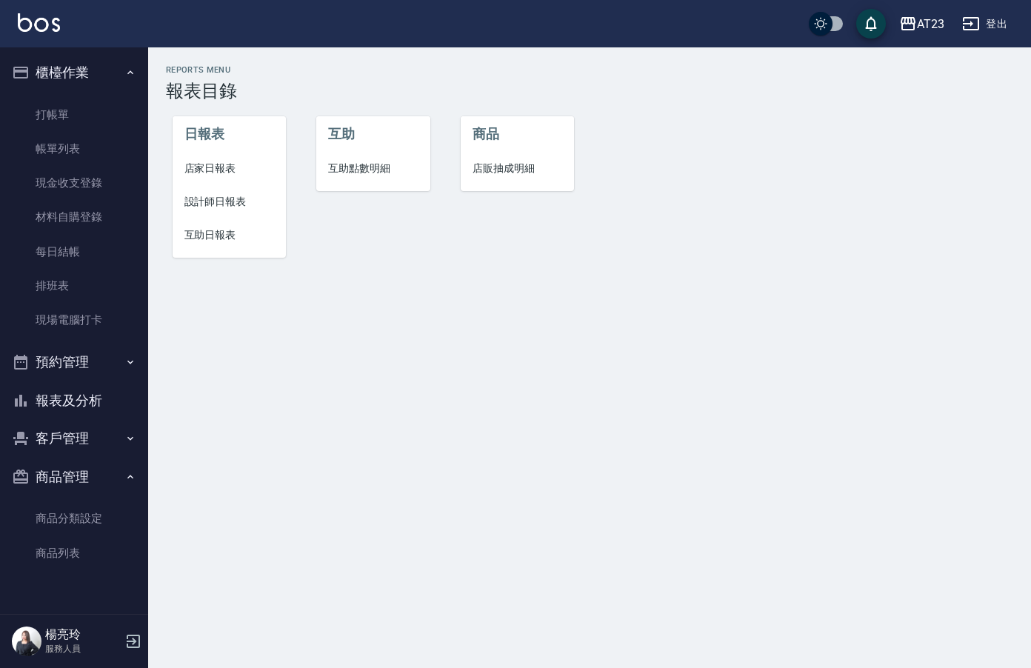
click at [235, 211] on li "設計師日報表" at bounding box center [230, 201] width 114 height 33
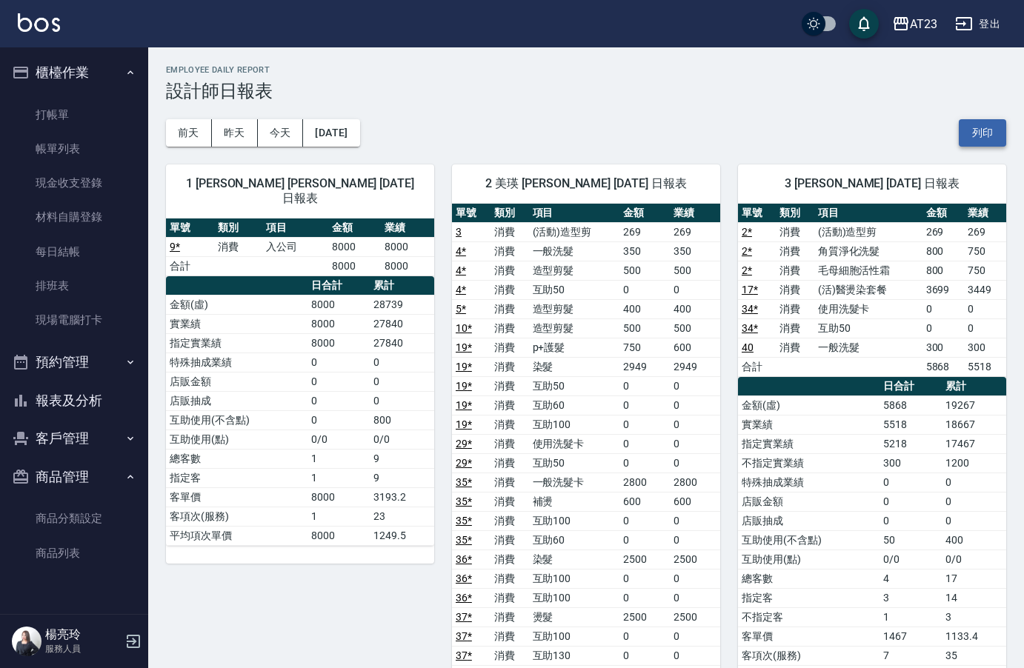
click at [994, 130] on button "列印" at bounding box center [982, 132] width 47 height 27
click at [79, 406] on button "報表及分析" at bounding box center [74, 401] width 136 height 39
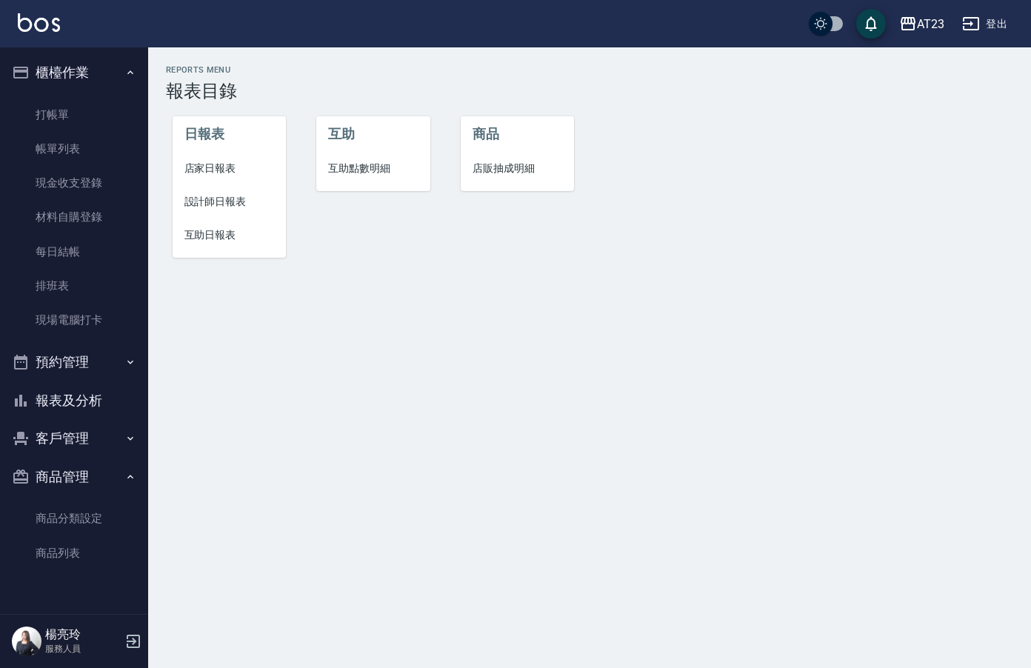
click at [208, 242] on span "互助日報表" at bounding box center [229, 235] width 90 height 16
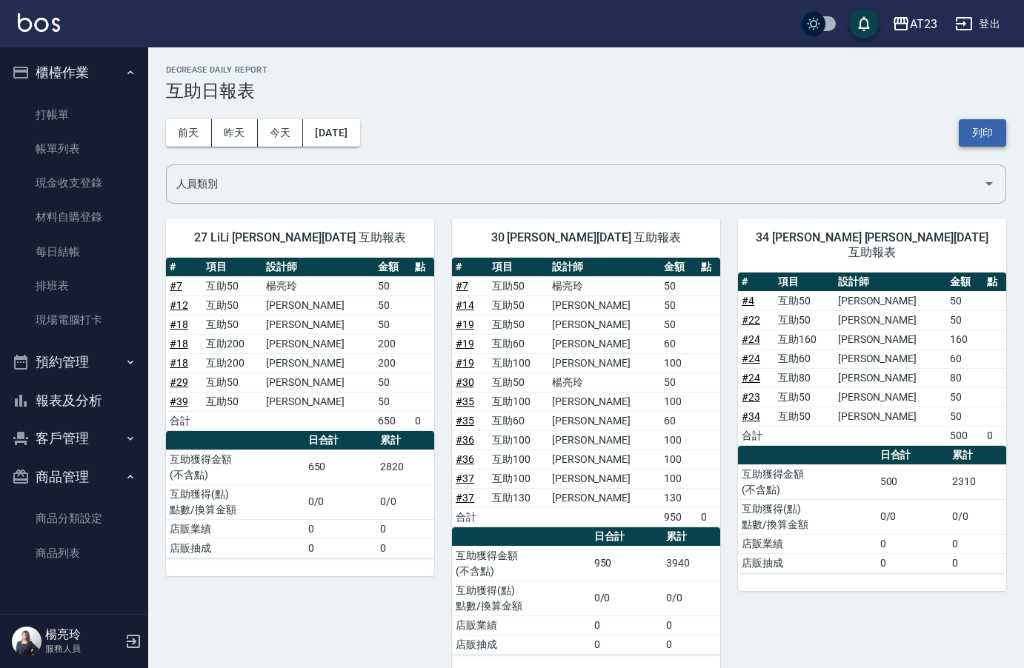
click at [979, 129] on button "列印" at bounding box center [982, 132] width 47 height 27
